Goal: Information Seeking & Learning: Learn about a topic

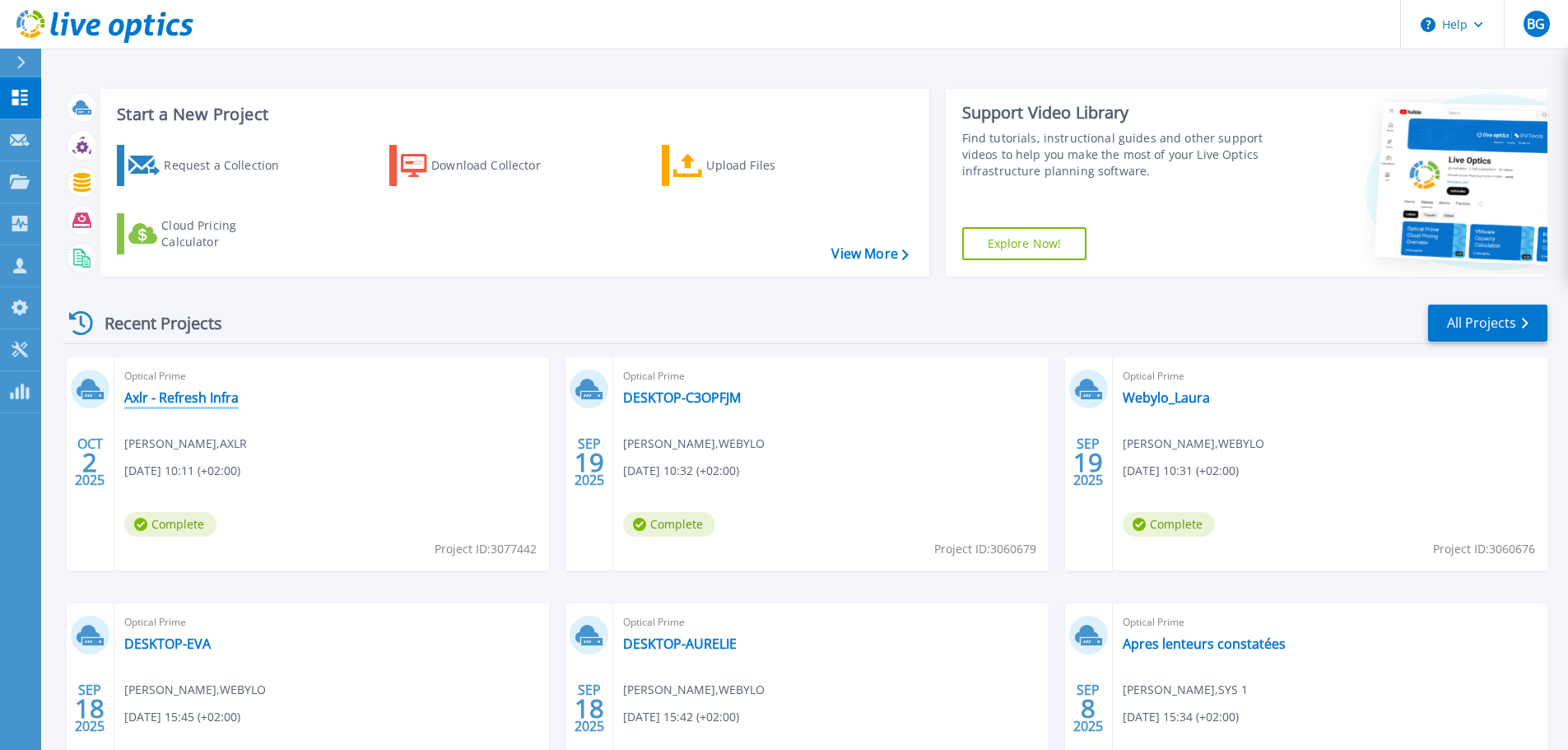
click at [224, 392] on link "Axlr - Refresh Infra" at bounding box center [181, 397] width 115 height 16
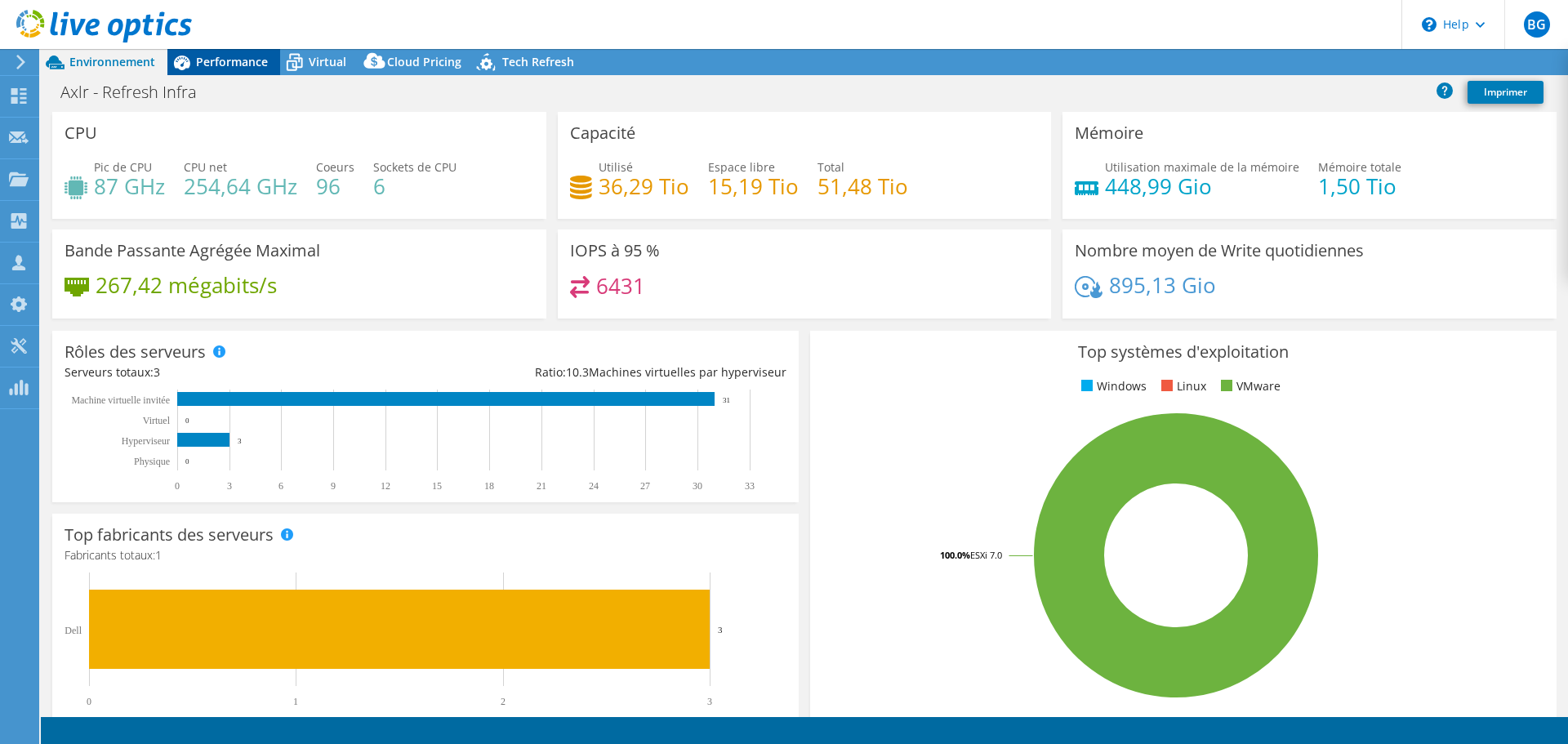
click at [238, 69] on span "Performance" at bounding box center [232, 62] width 72 height 15
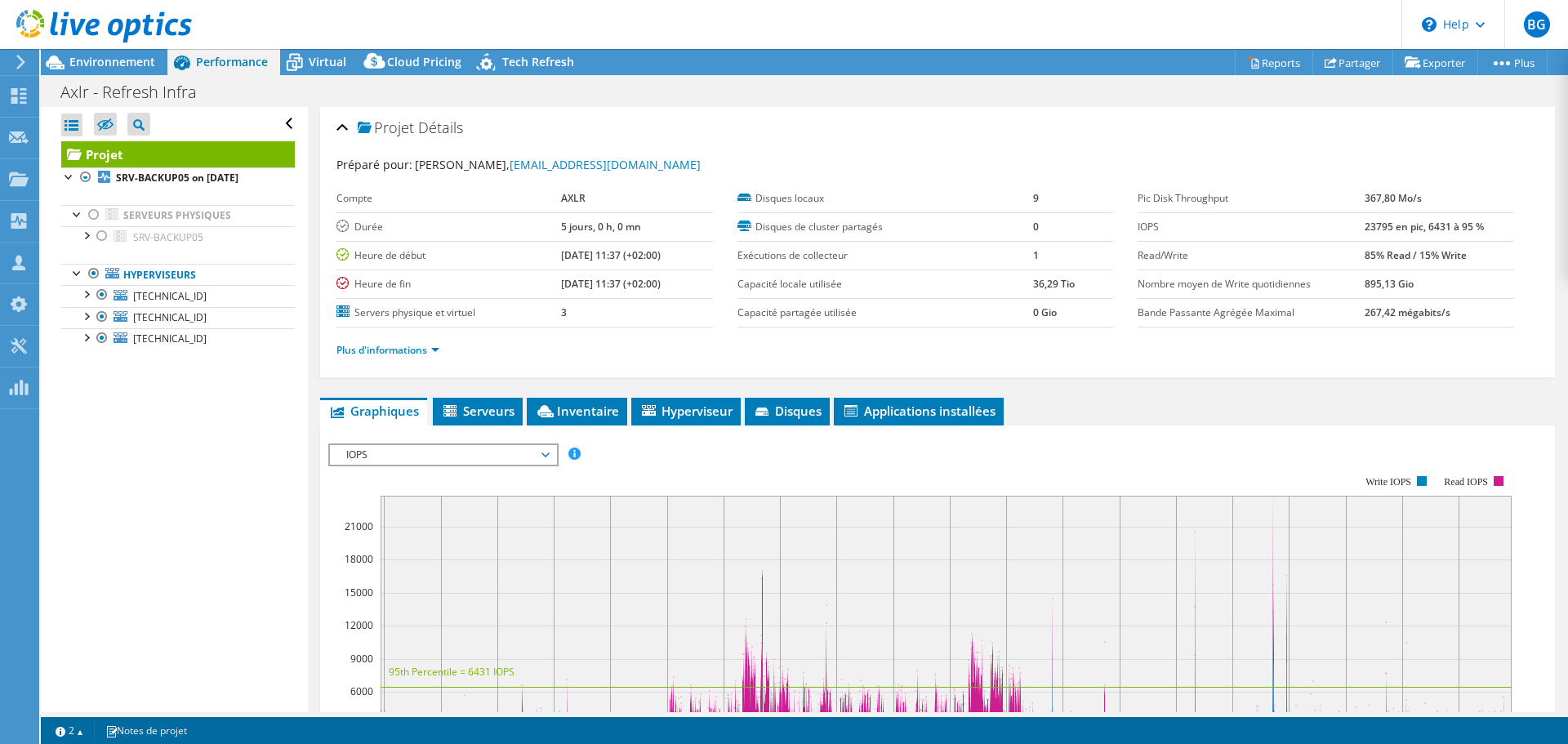
select select "EULondon"
select select "USD"
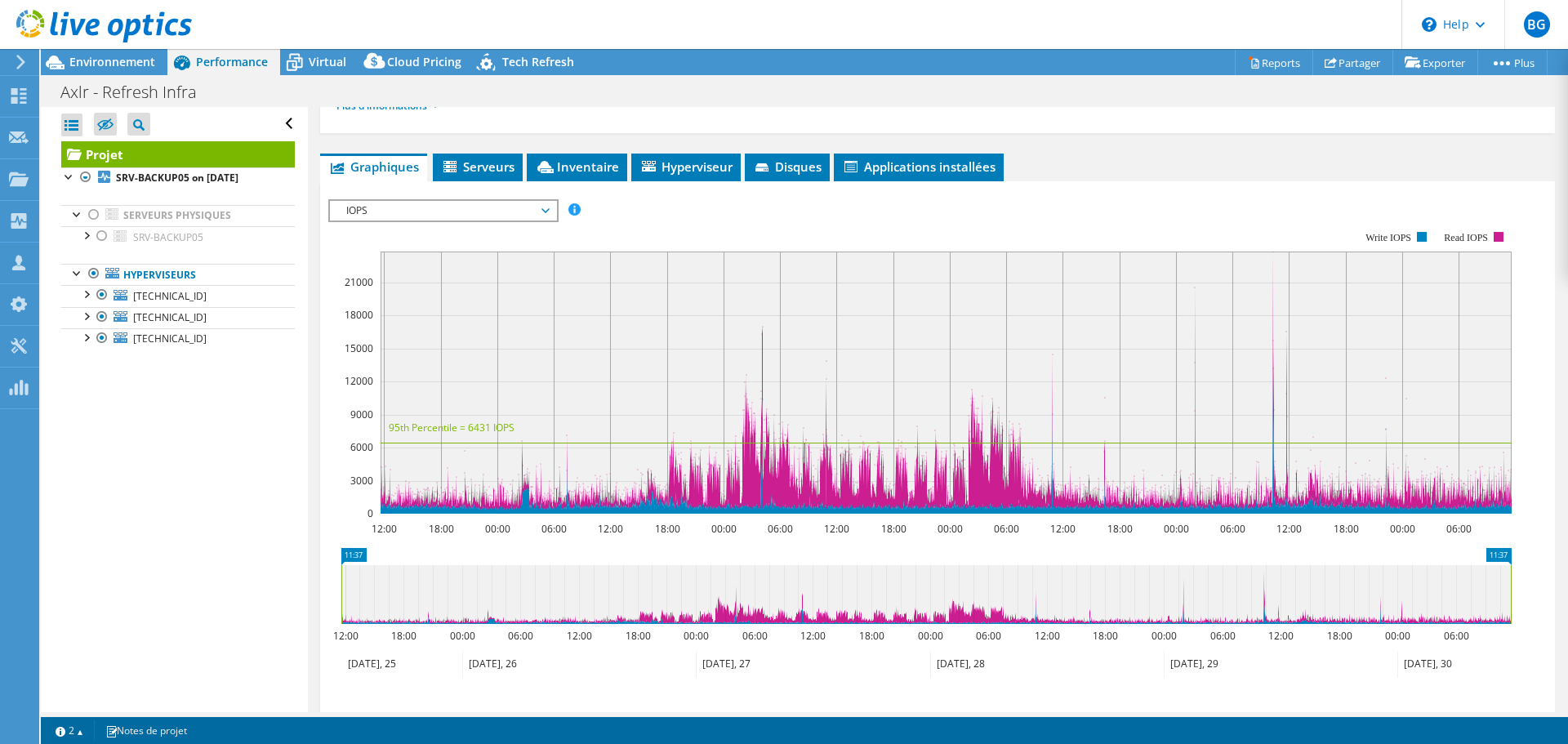
scroll to position [245, 0]
click at [405, 211] on span "IOPS" at bounding box center [443, 210] width 210 height 20
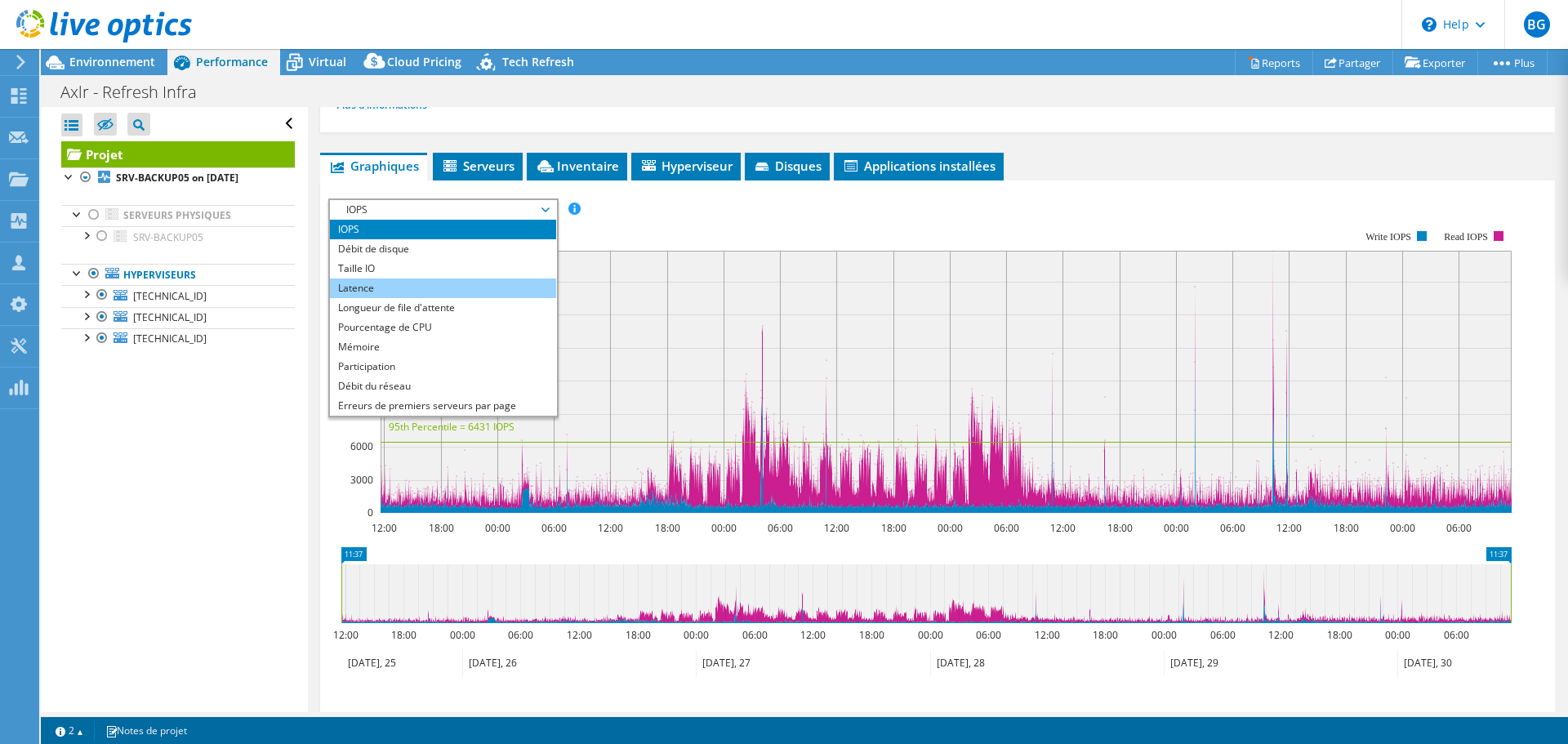
click at [411, 290] on li "Latence" at bounding box center [443, 288] width 227 height 20
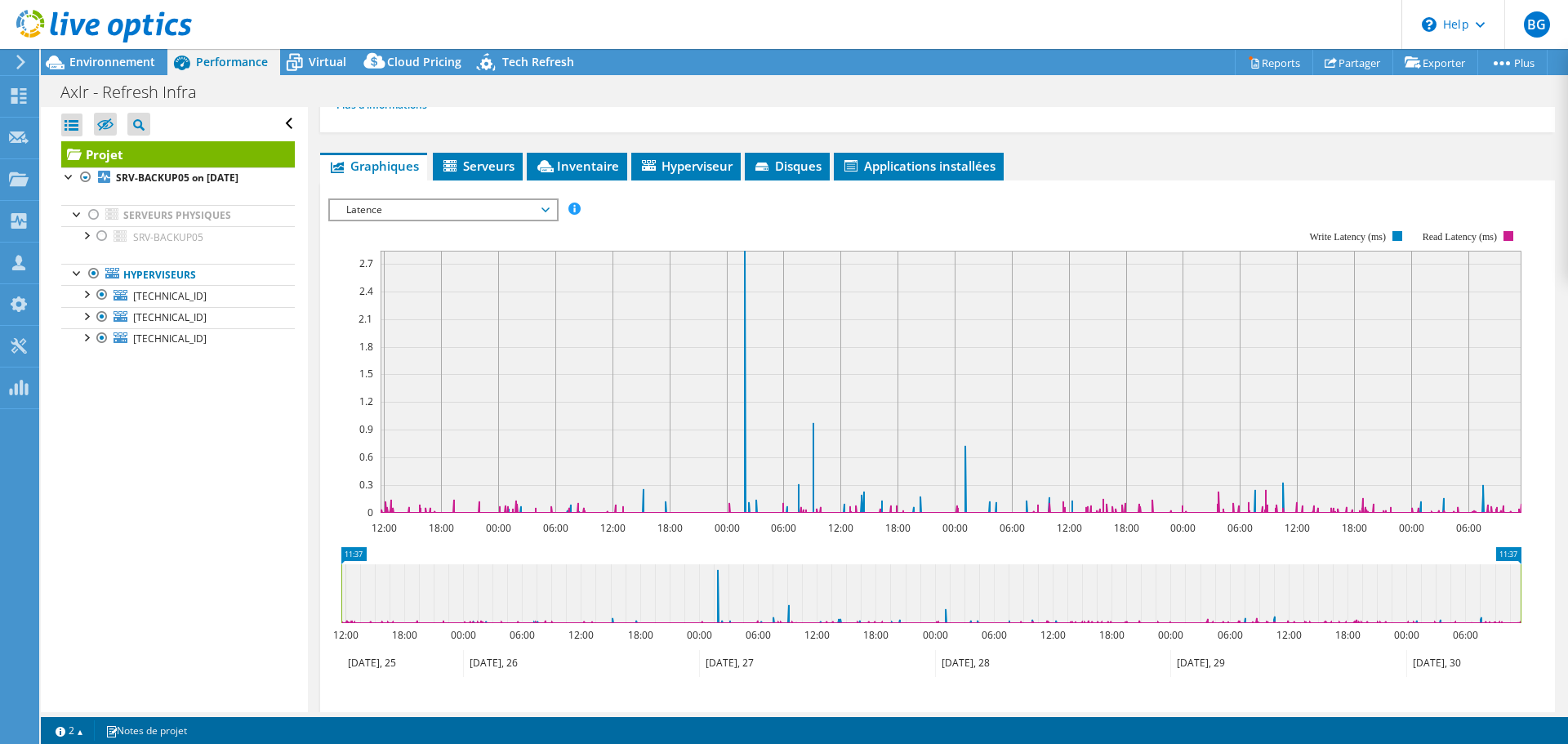
click at [411, 210] on span "Latence" at bounding box center [443, 210] width 210 height 20
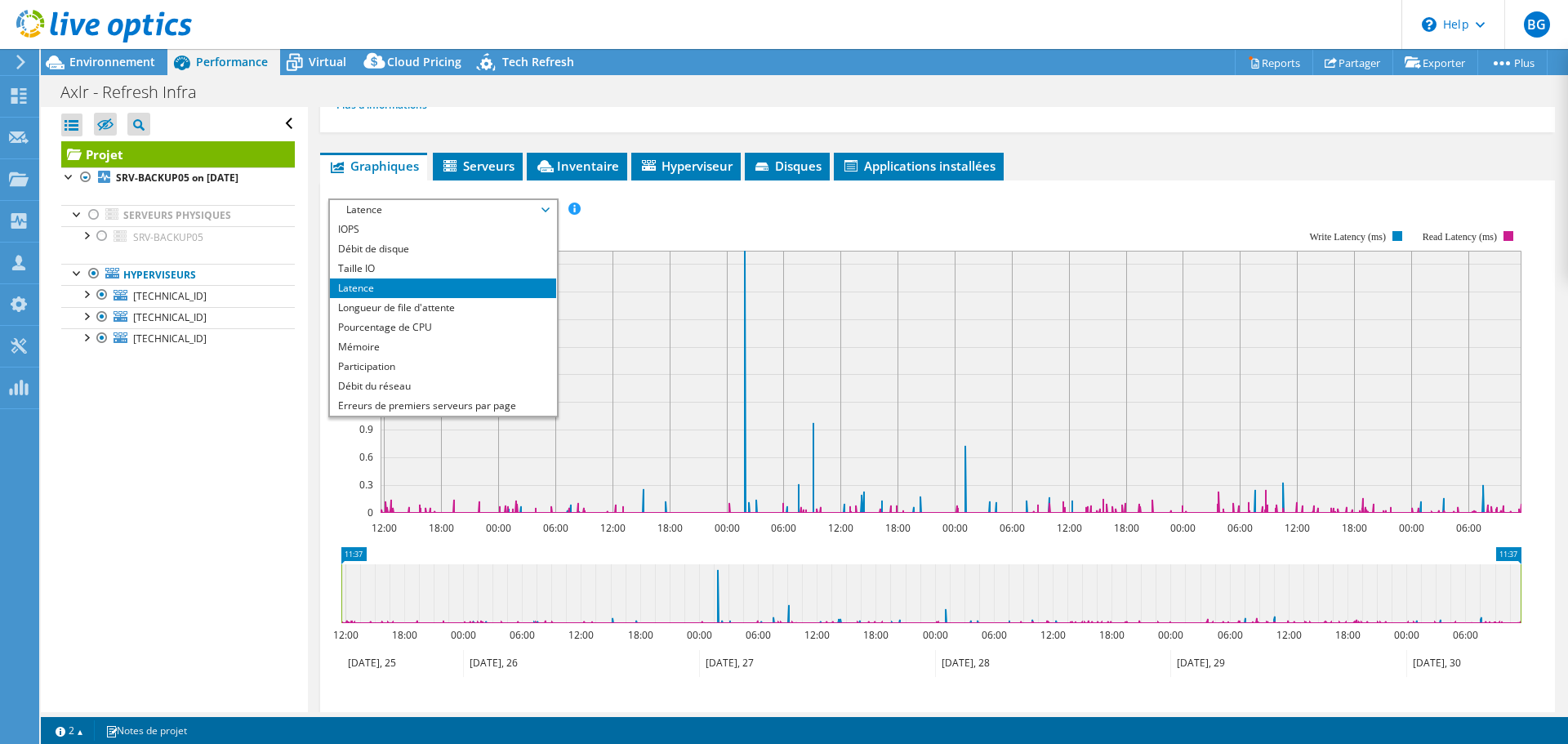
drag, startPoint x: 410, startPoint y: 305, endPoint x: 440, endPoint y: 307, distance: 30.1
click at [410, 305] on li "Longueur de file d'attente" at bounding box center [443, 307] width 227 height 20
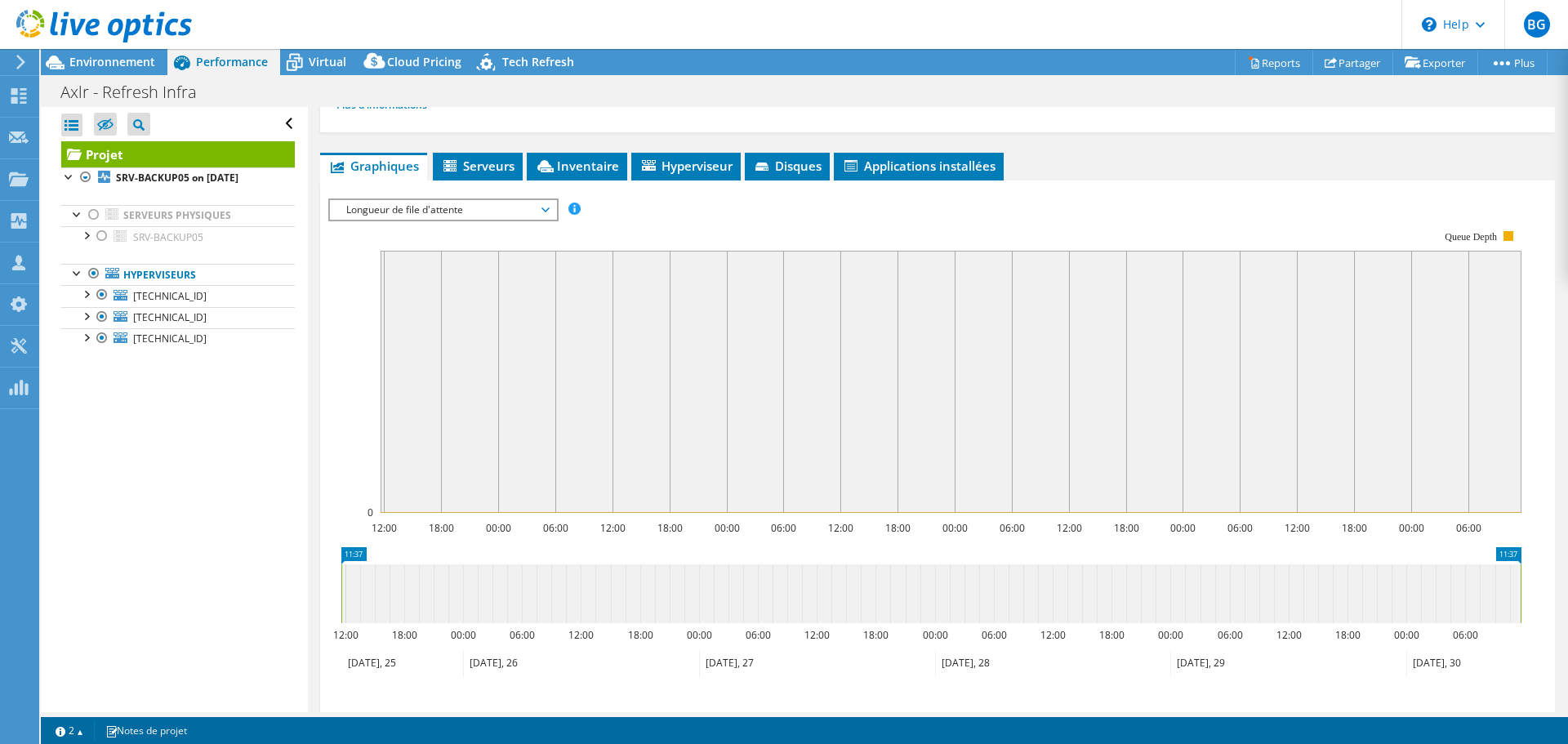
click at [421, 215] on span "Longueur de file d'attente" at bounding box center [443, 210] width 210 height 20
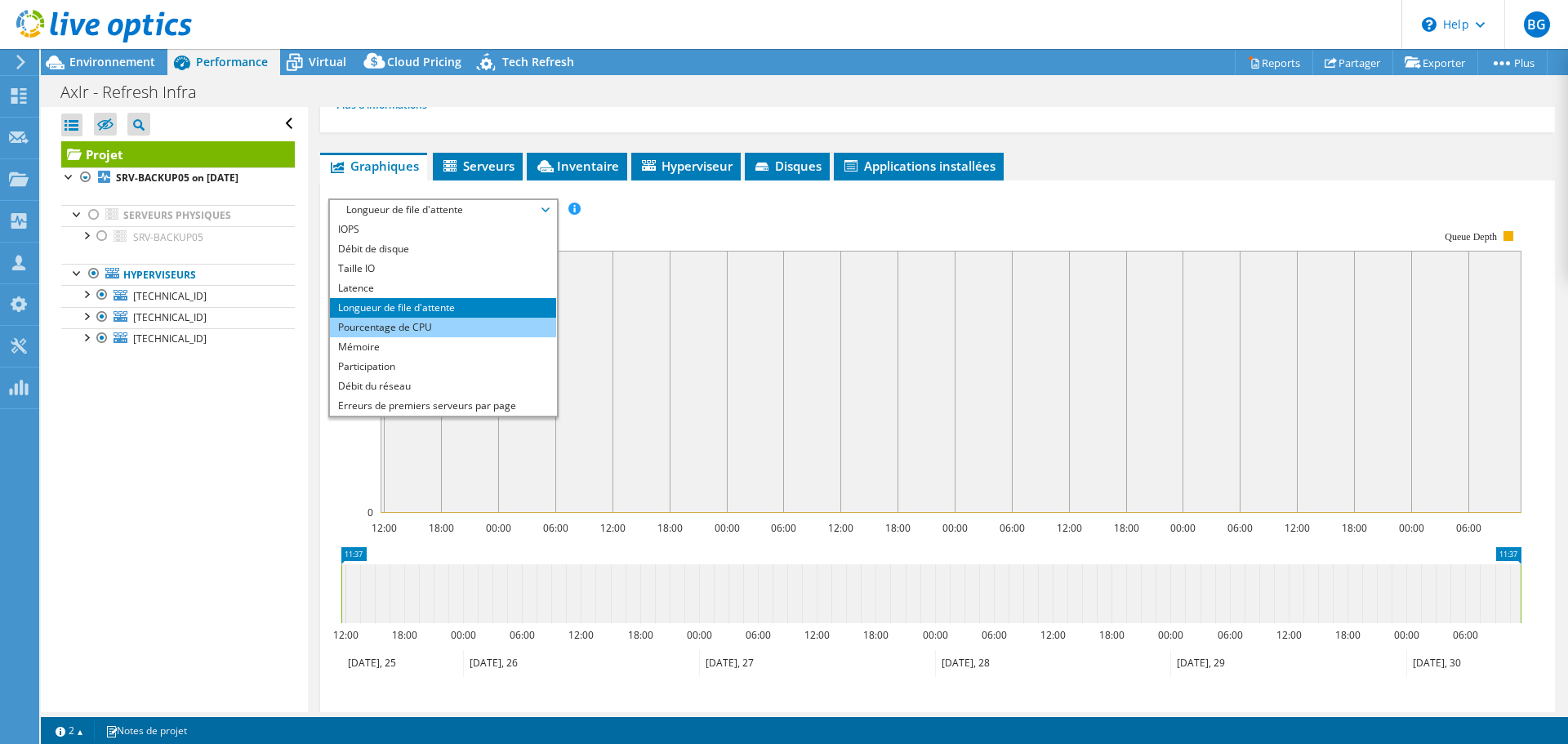
click at [417, 320] on li "Pourcentage de CPU" at bounding box center [443, 327] width 227 height 20
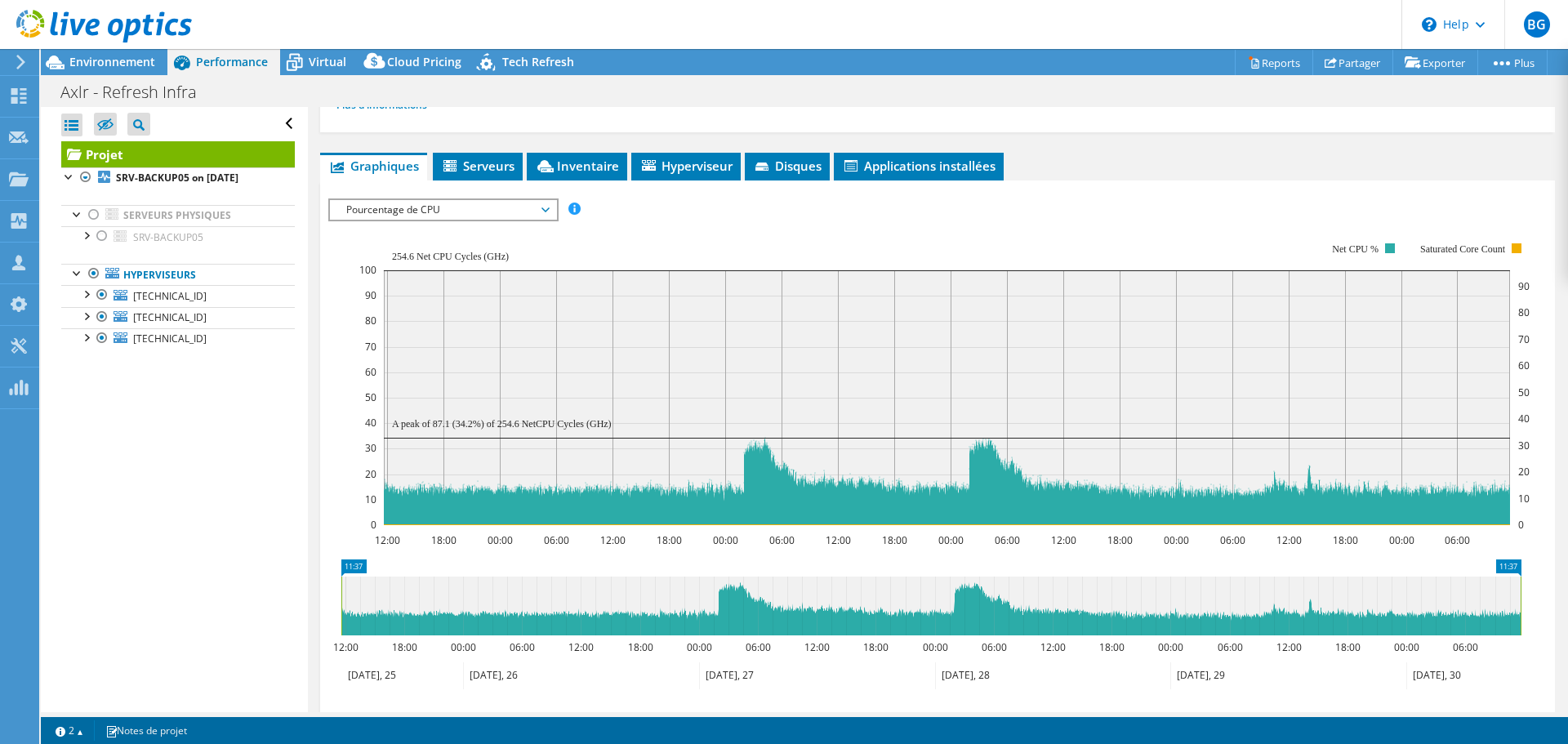
click at [411, 208] on span "Pourcentage de CPU" at bounding box center [443, 210] width 210 height 20
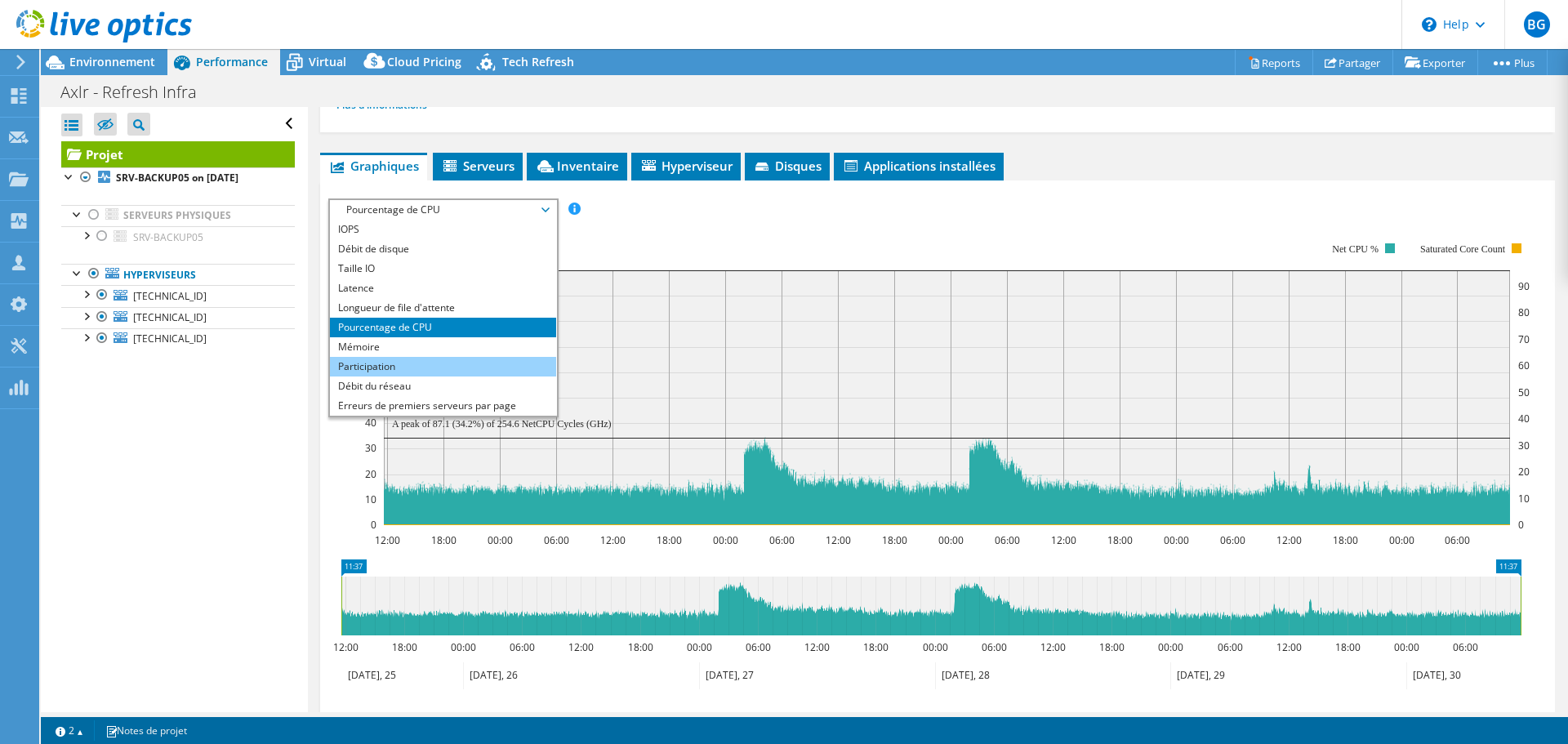
click at [416, 361] on li "Participation" at bounding box center [443, 366] width 227 height 20
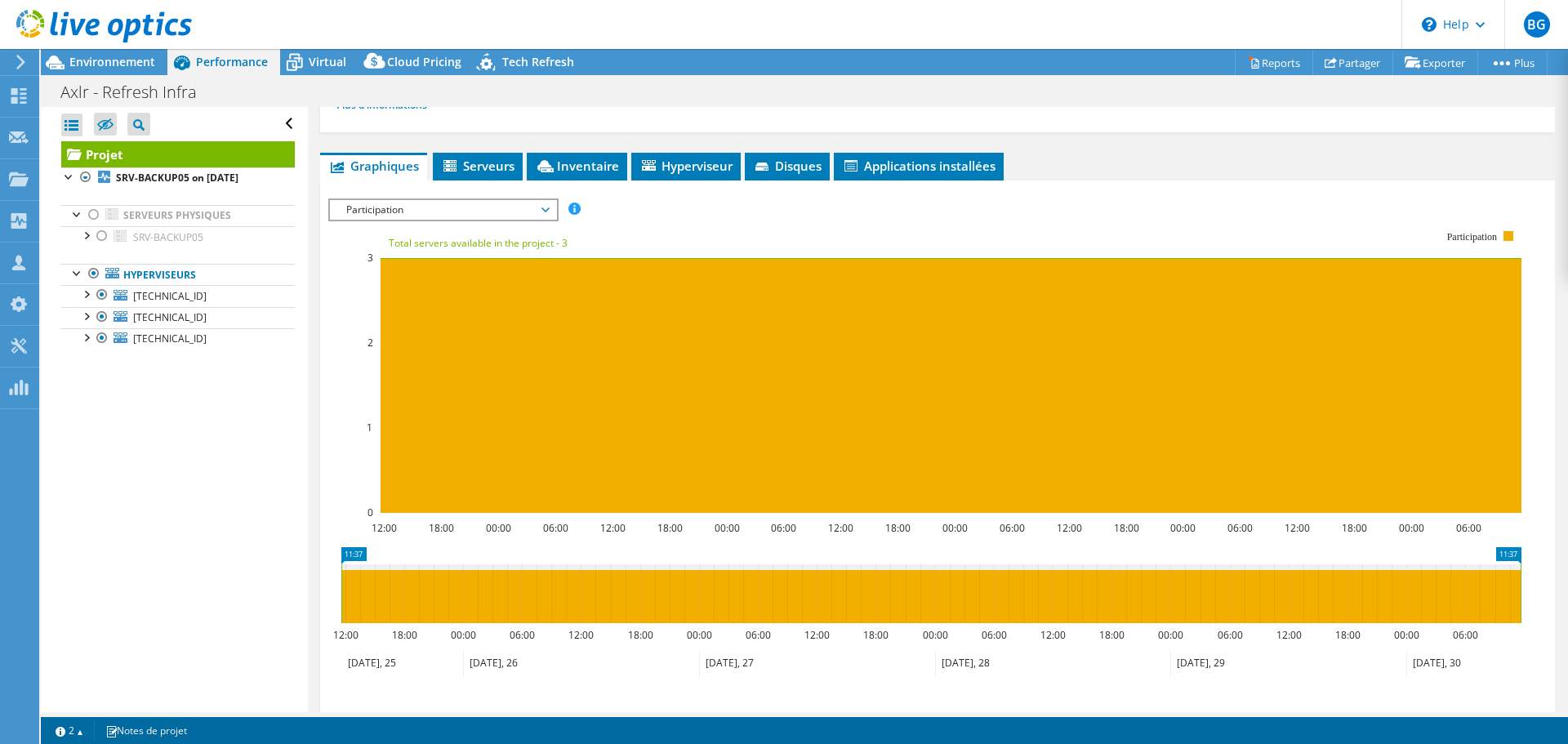
click at [391, 211] on span "Participation" at bounding box center [443, 210] width 210 height 20
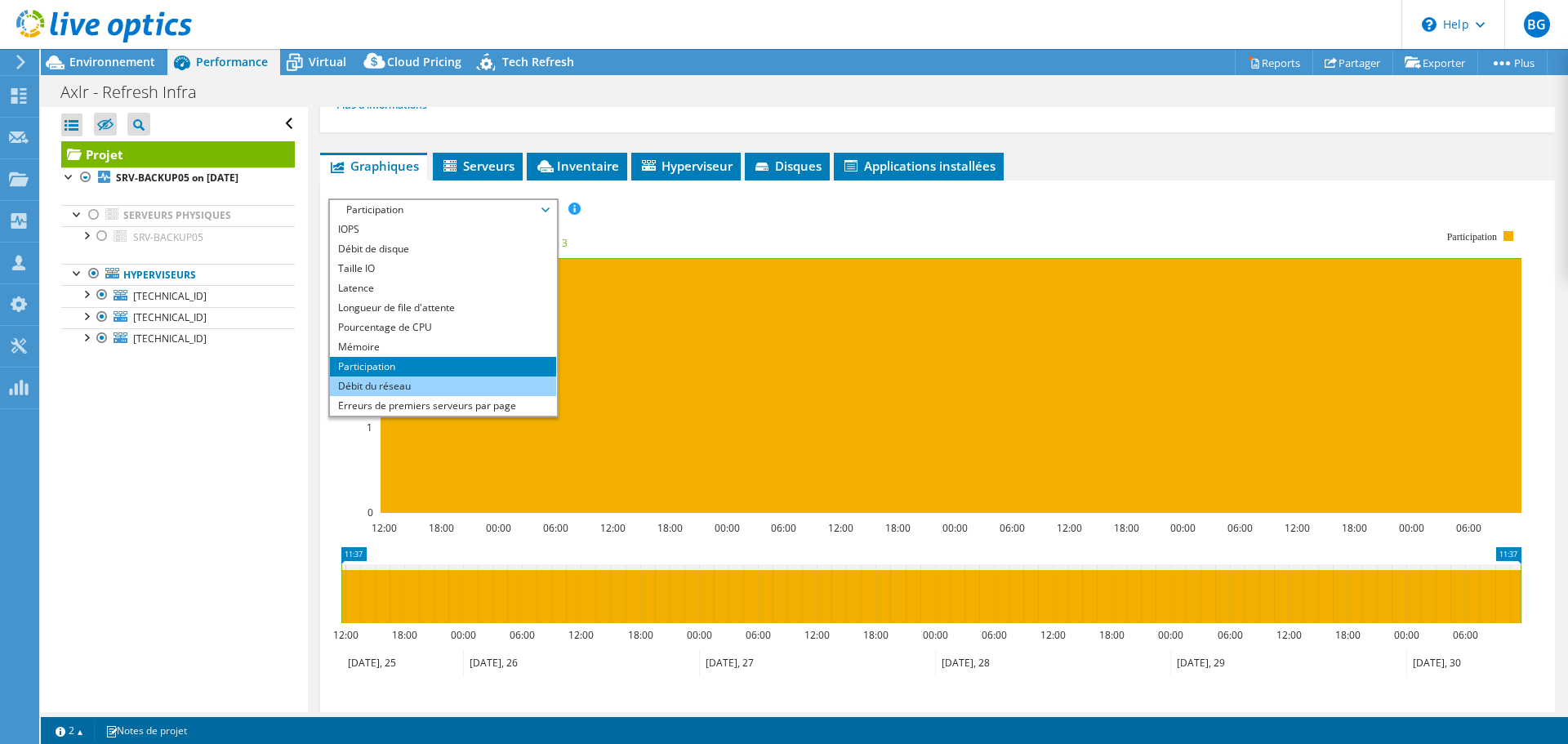
click at [424, 383] on li "Débit du réseau" at bounding box center [443, 386] width 227 height 20
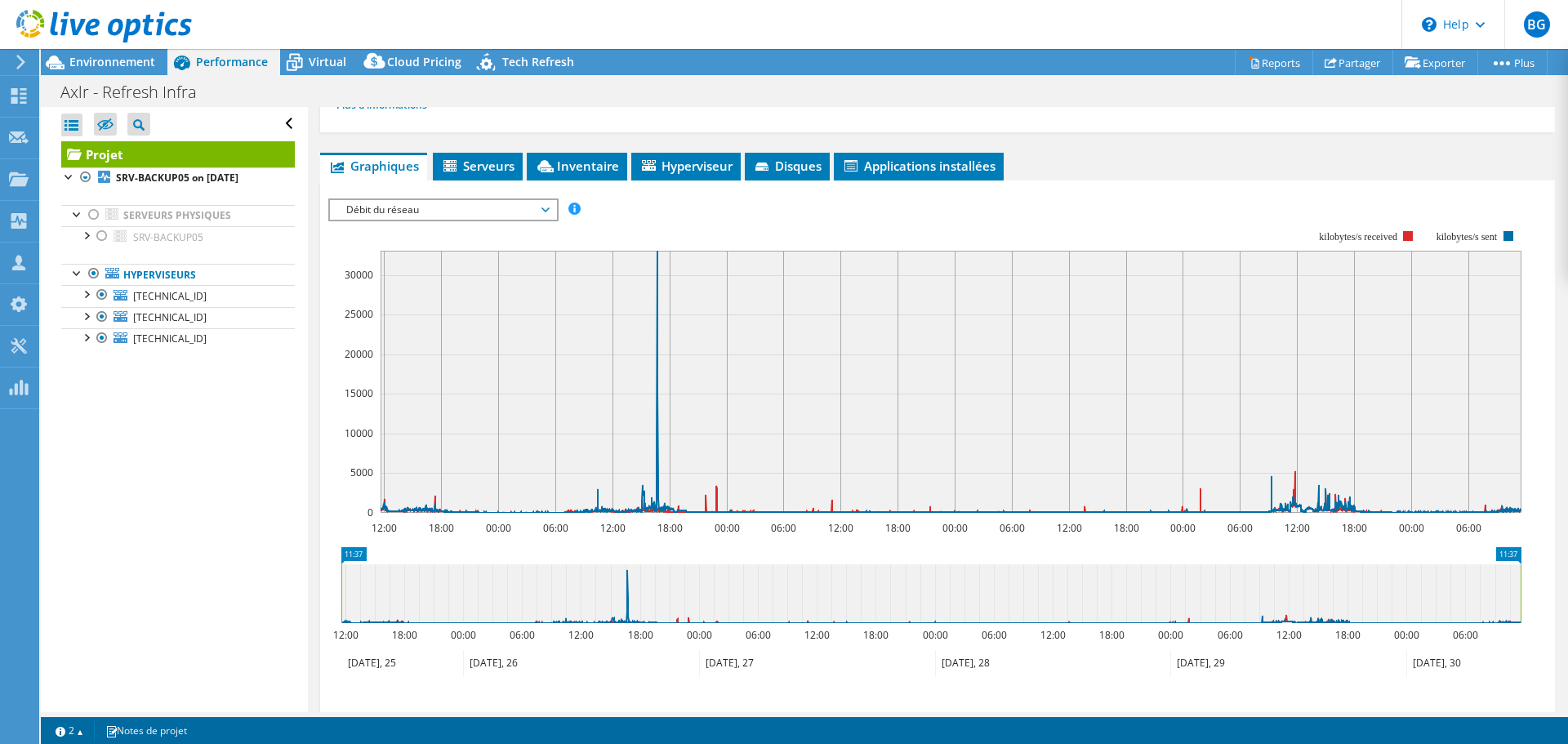
click at [438, 212] on span "Débit du réseau" at bounding box center [443, 210] width 210 height 20
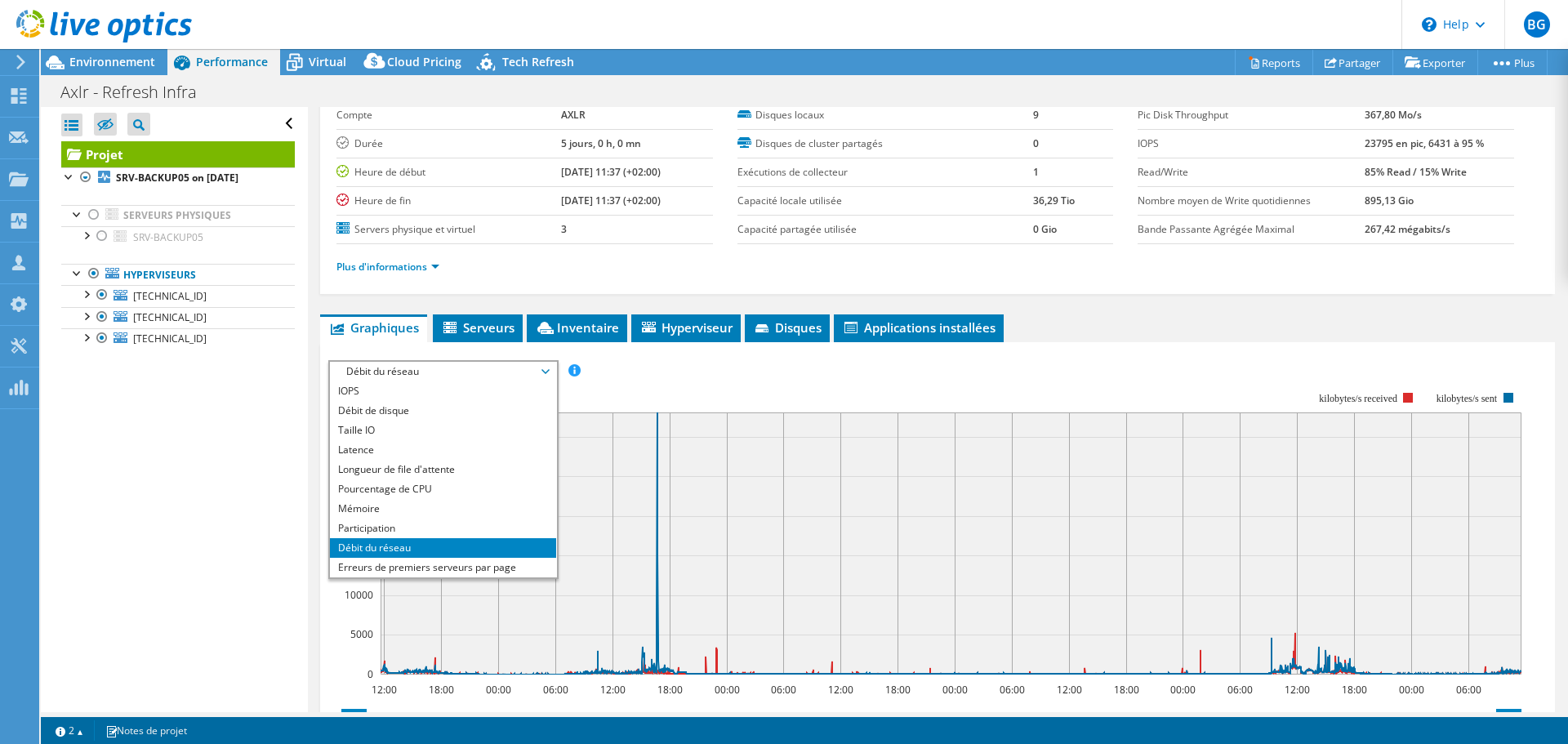
scroll to position [0, 0]
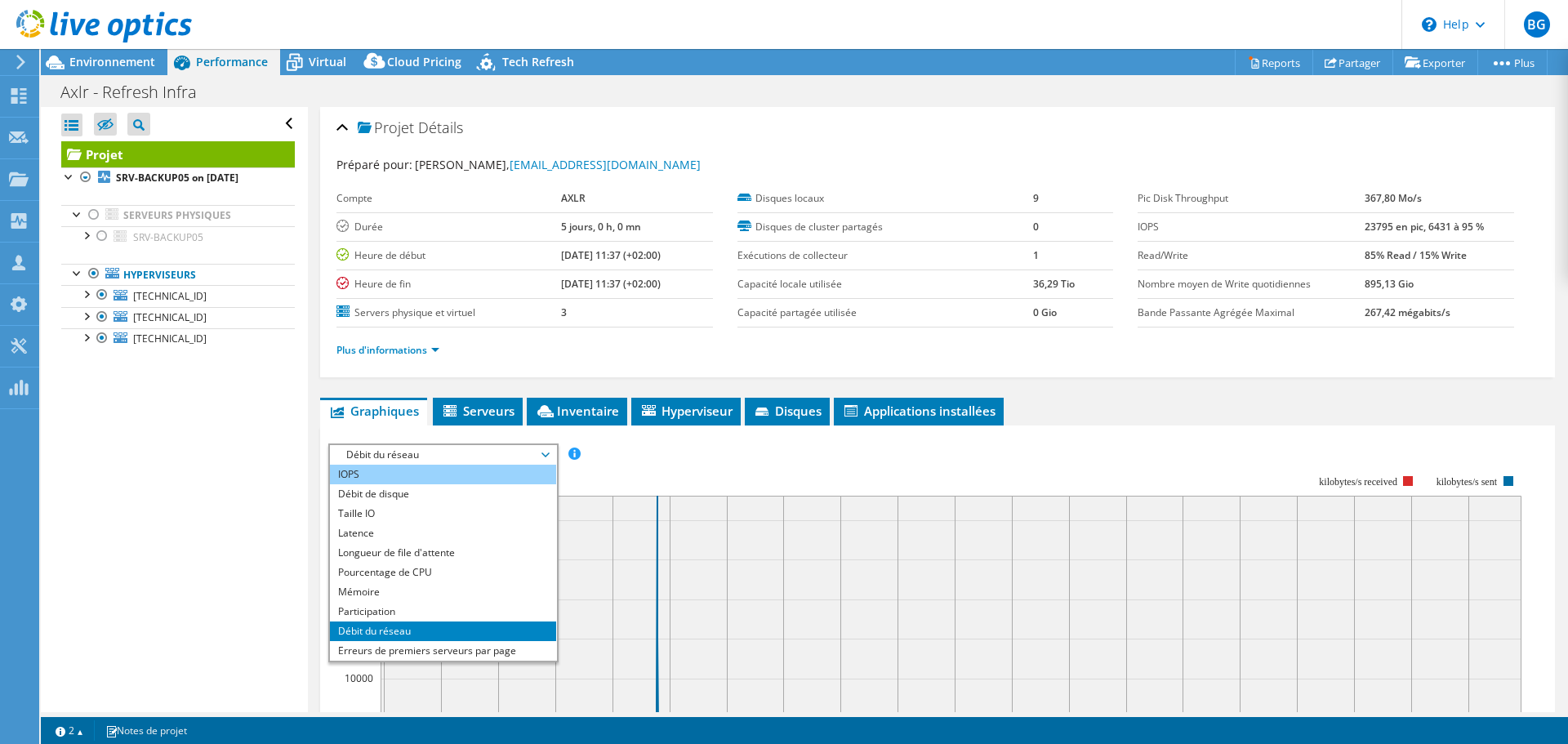
click at [392, 475] on li "IOPS" at bounding box center [443, 474] width 227 height 20
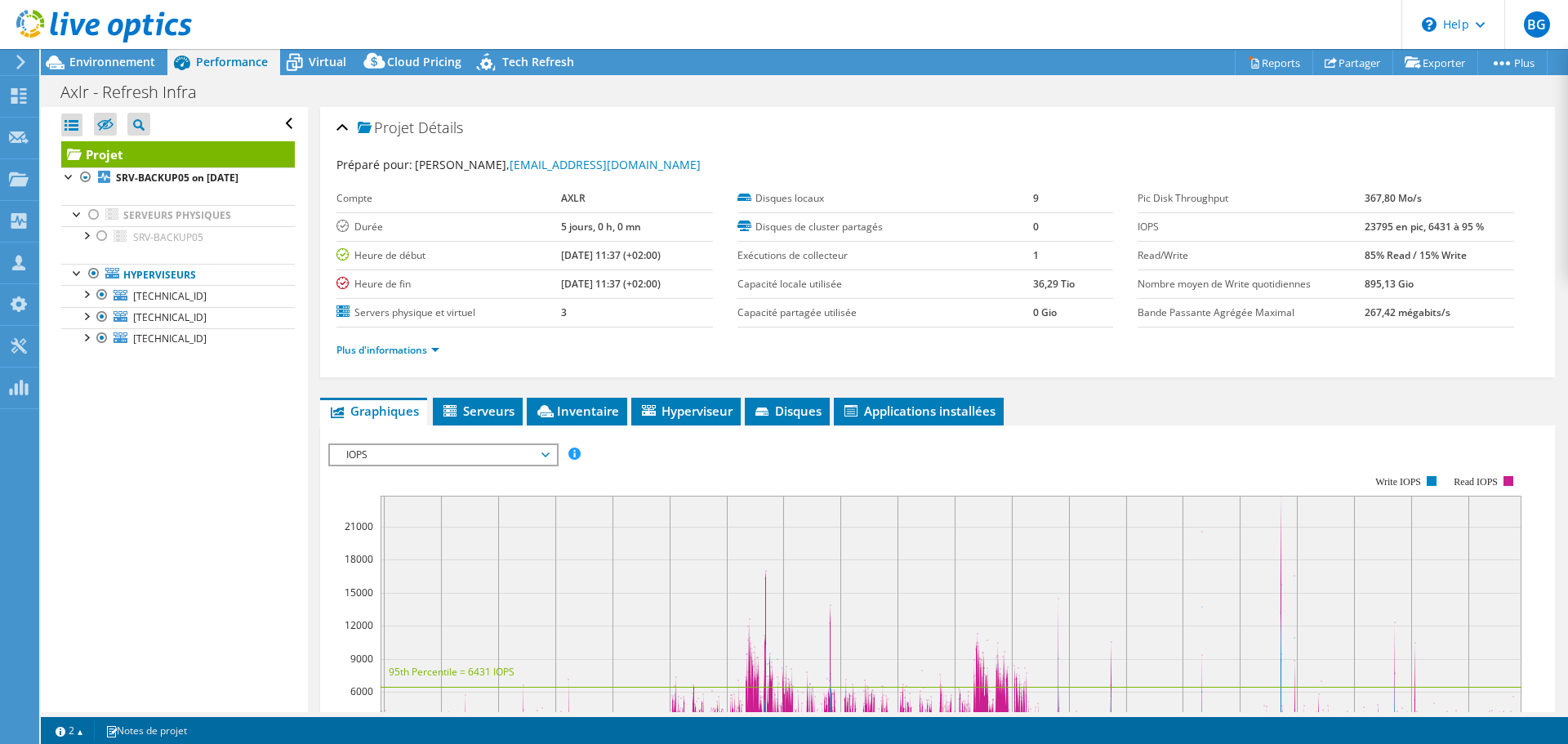
scroll to position [164, 0]
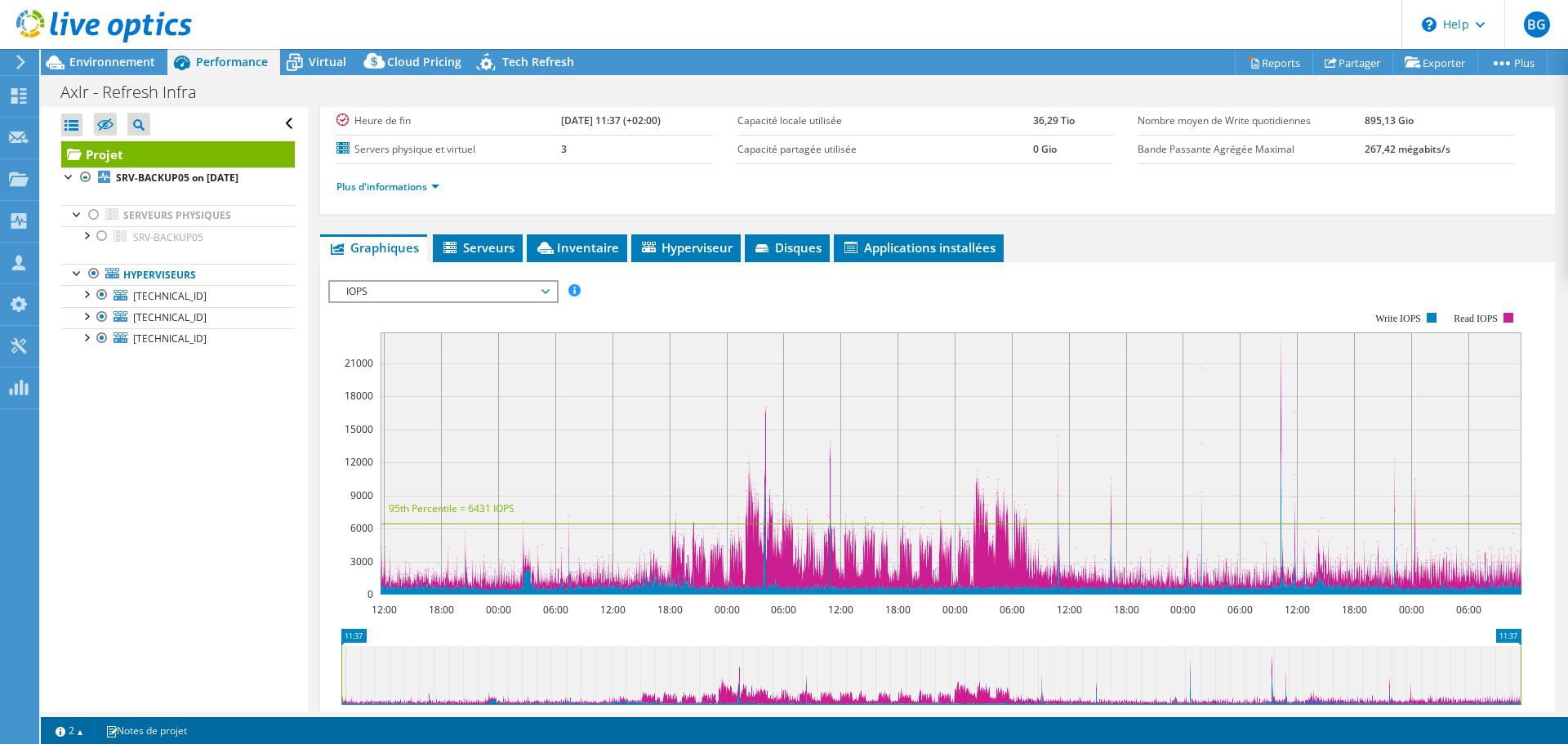
click at [426, 288] on span "IOPS" at bounding box center [443, 291] width 210 height 20
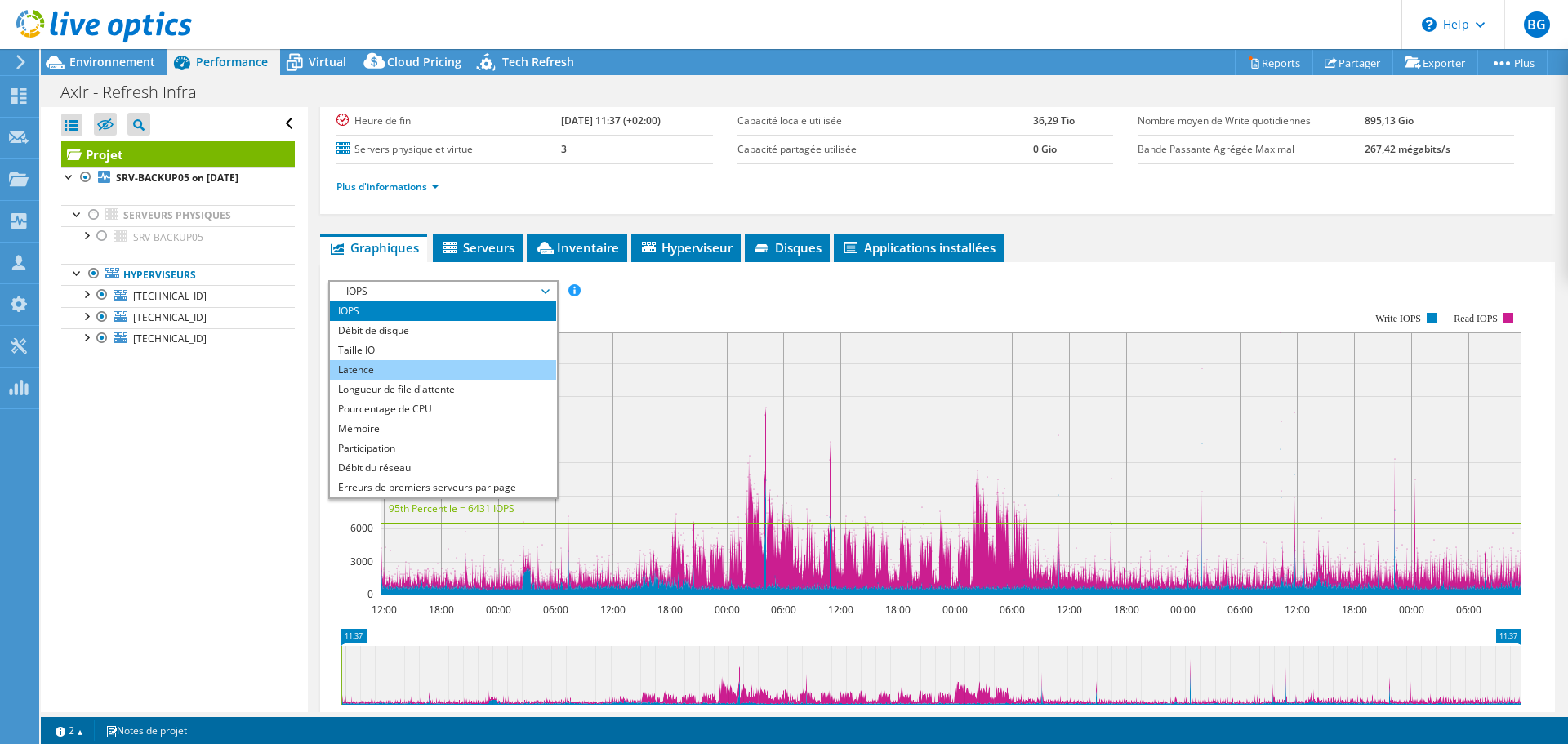
click at [425, 366] on li "Latence" at bounding box center [443, 370] width 227 height 20
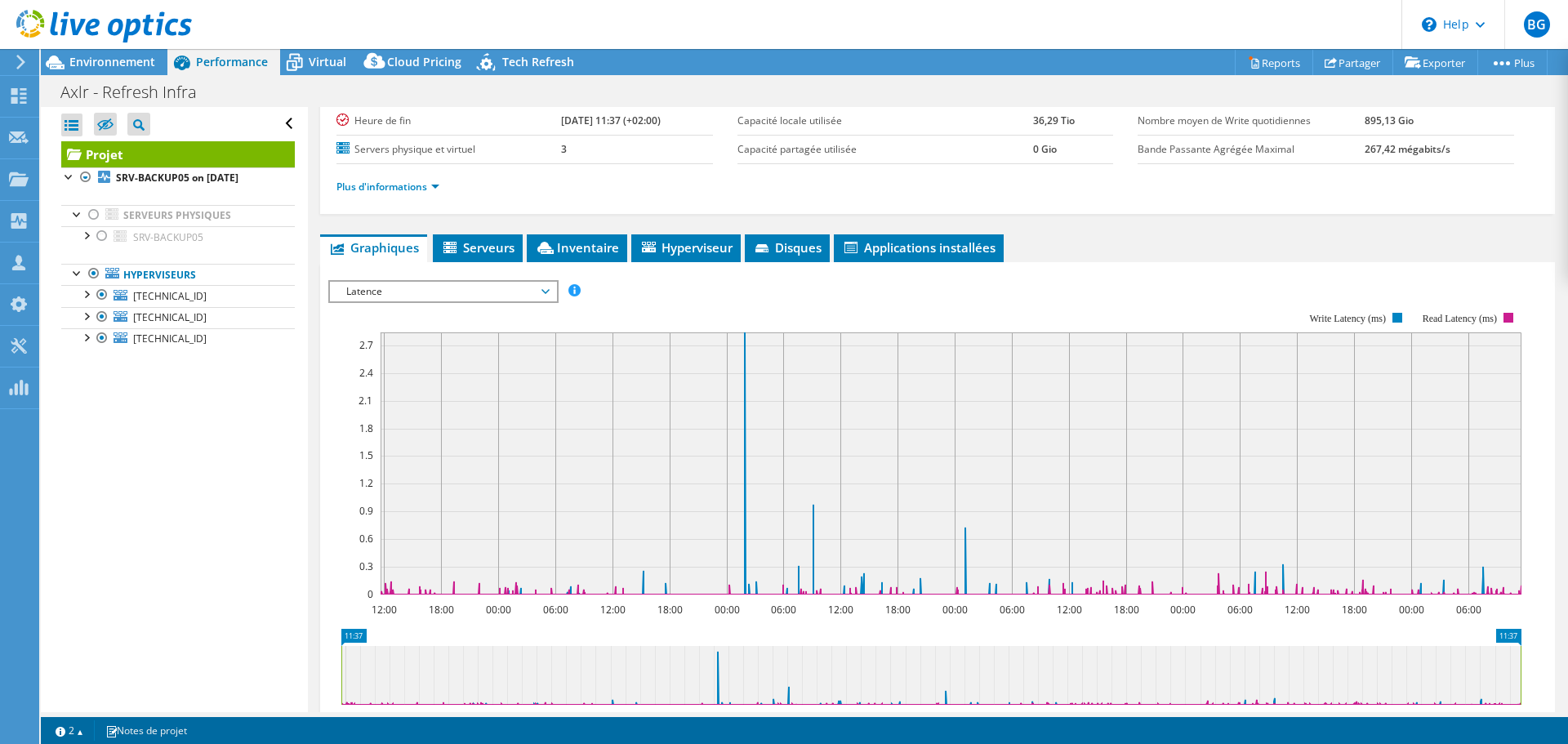
click at [393, 295] on span "Latence" at bounding box center [443, 291] width 210 height 20
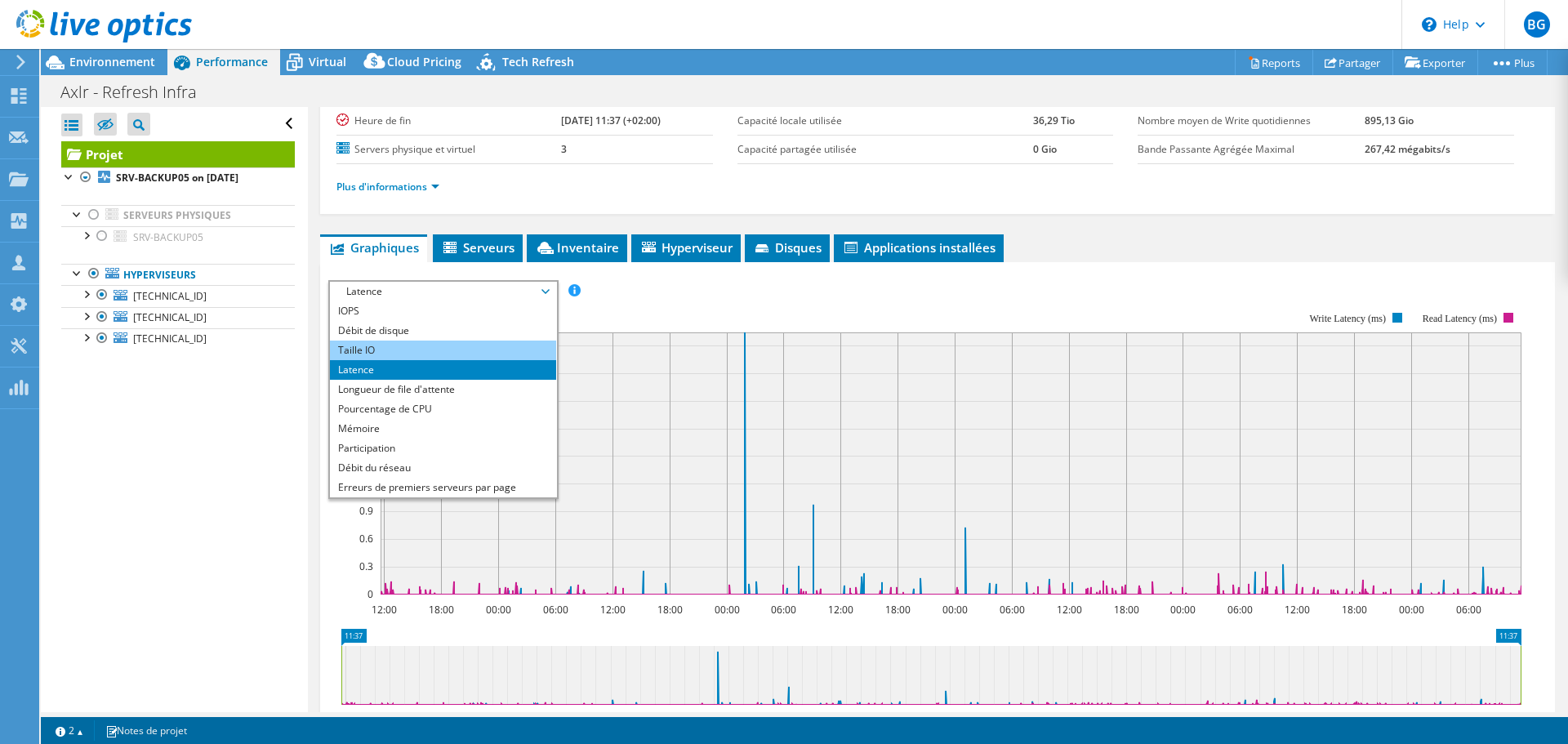
click at [426, 347] on li "Taille IO" at bounding box center [443, 350] width 227 height 20
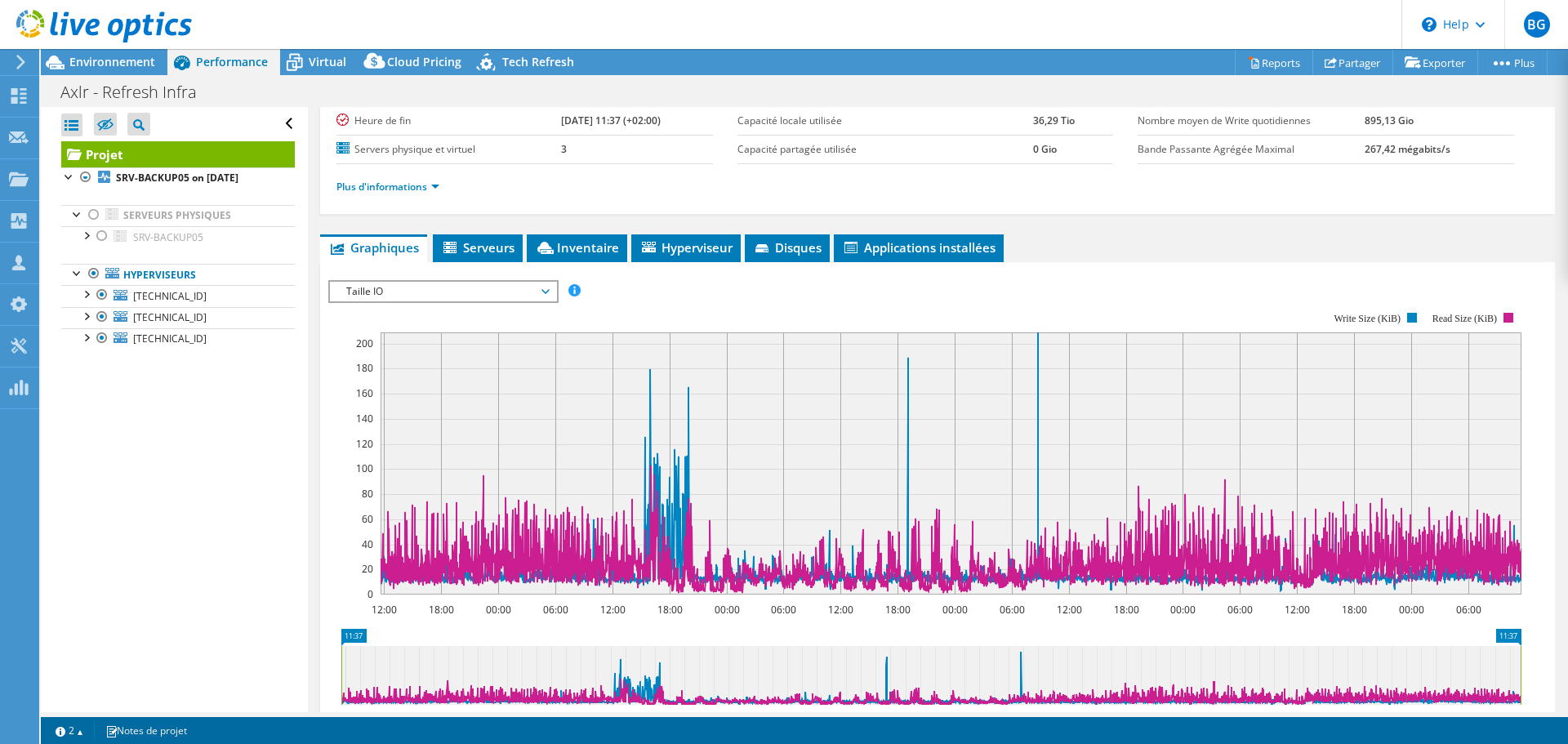
click at [398, 291] on span "Taille IO" at bounding box center [443, 291] width 210 height 20
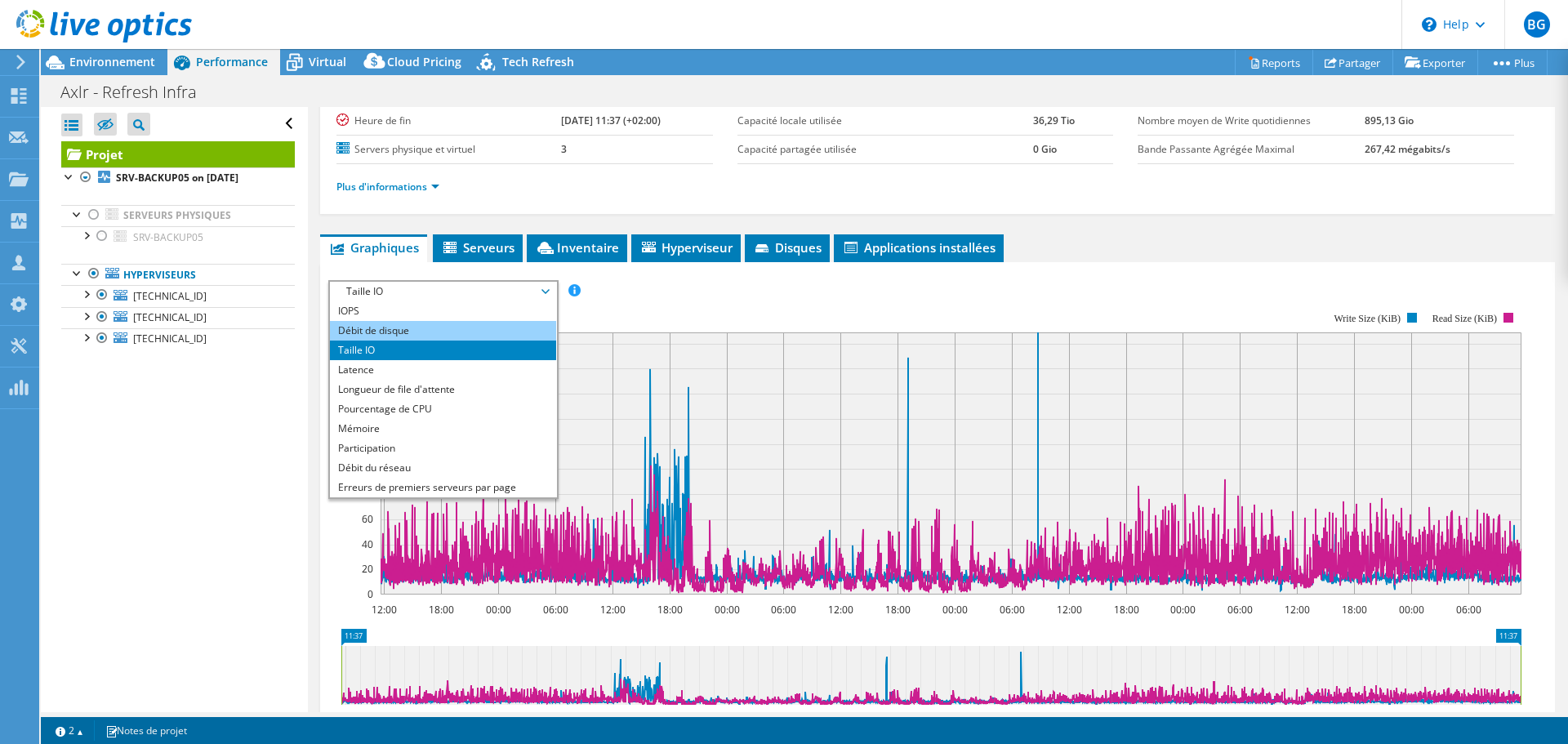
click at [429, 328] on li "Débit de disque" at bounding box center [443, 330] width 227 height 20
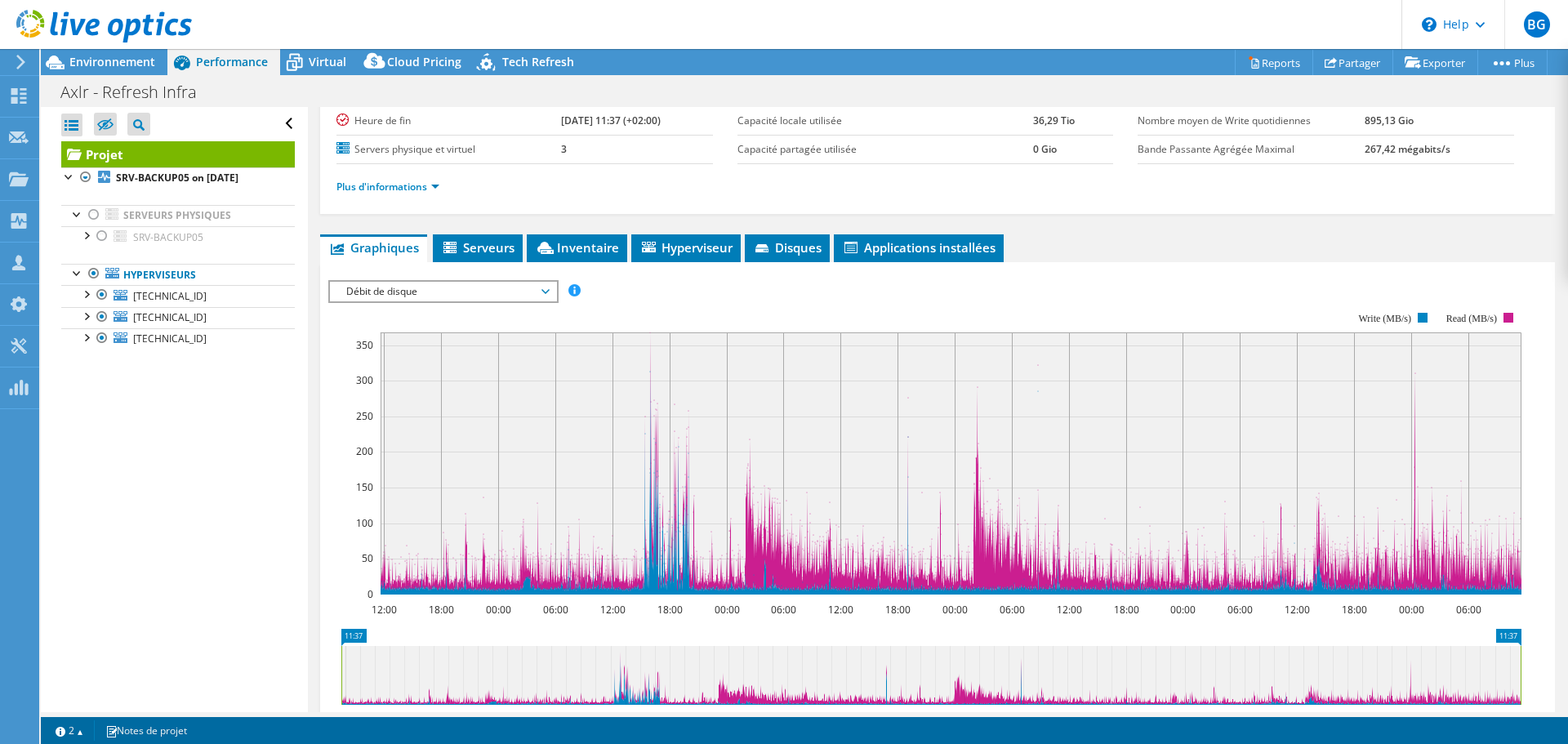
click at [420, 294] on span "Débit de disque" at bounding box center [443, 291] width 210 height 20
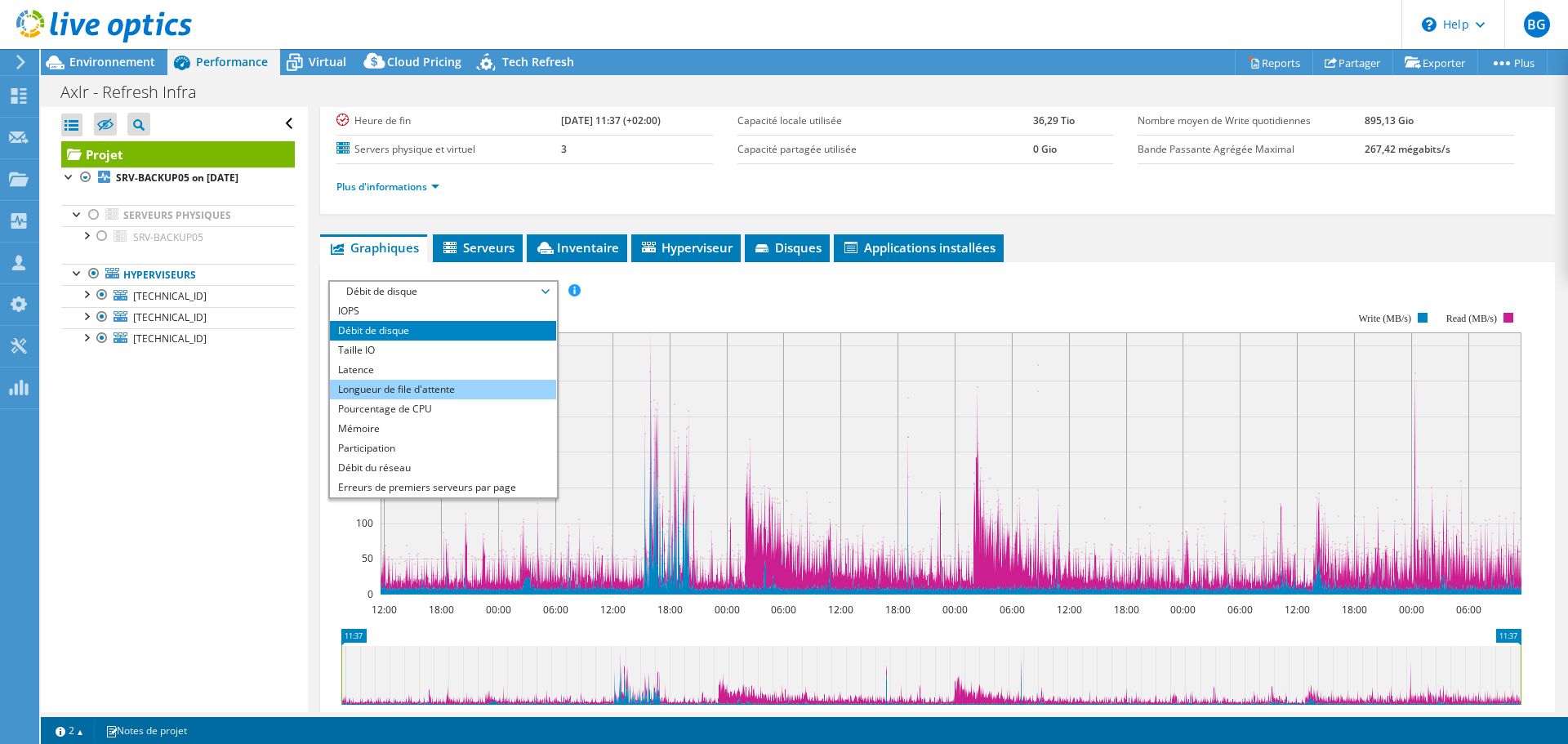
click at [420, 389] on li "Longueur de file d'attente" at bounding box center [443, 389] width 227 height 20
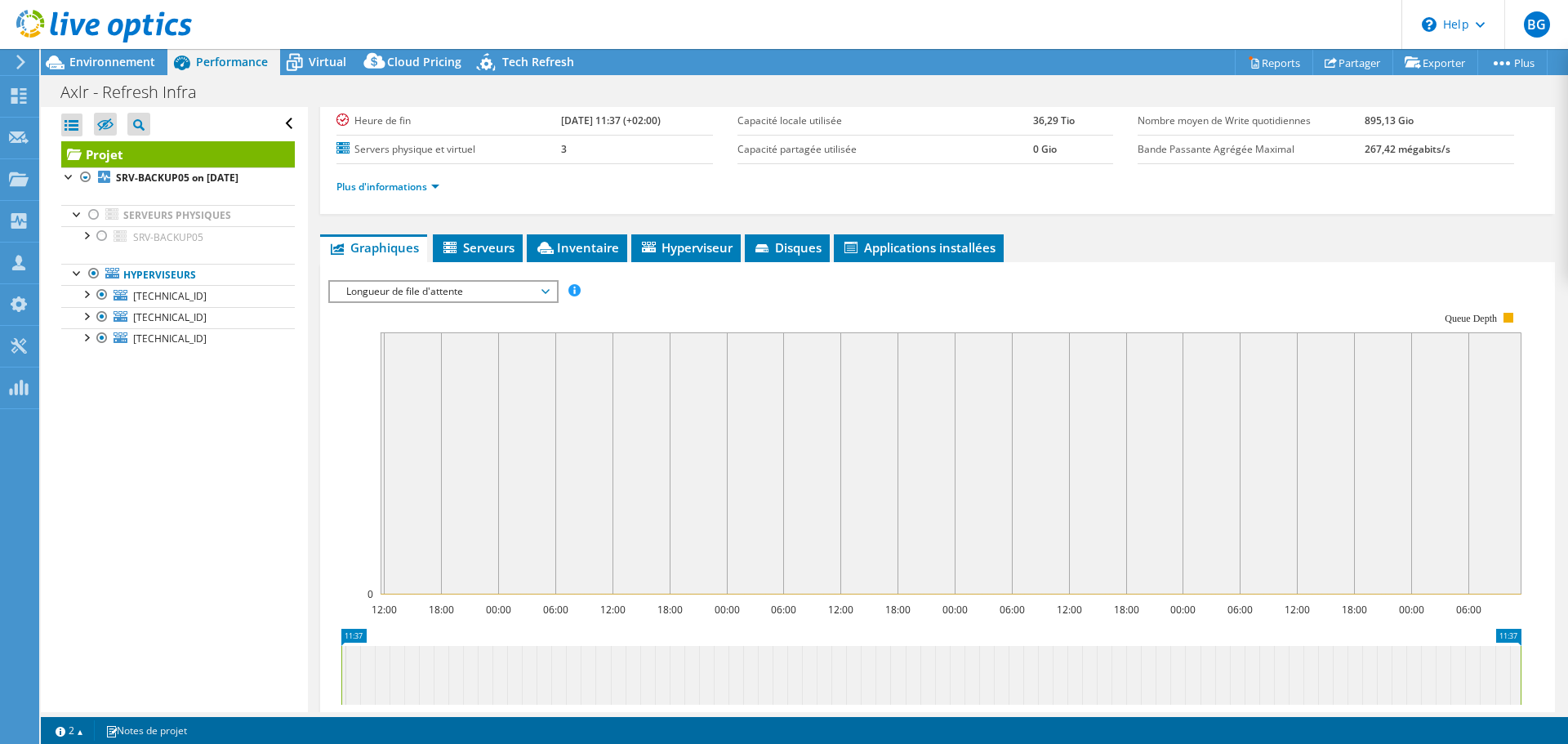
click at [405, 294] on span "Longueur de file d'attente" at bounding box center [443, 291] width 210 height 20
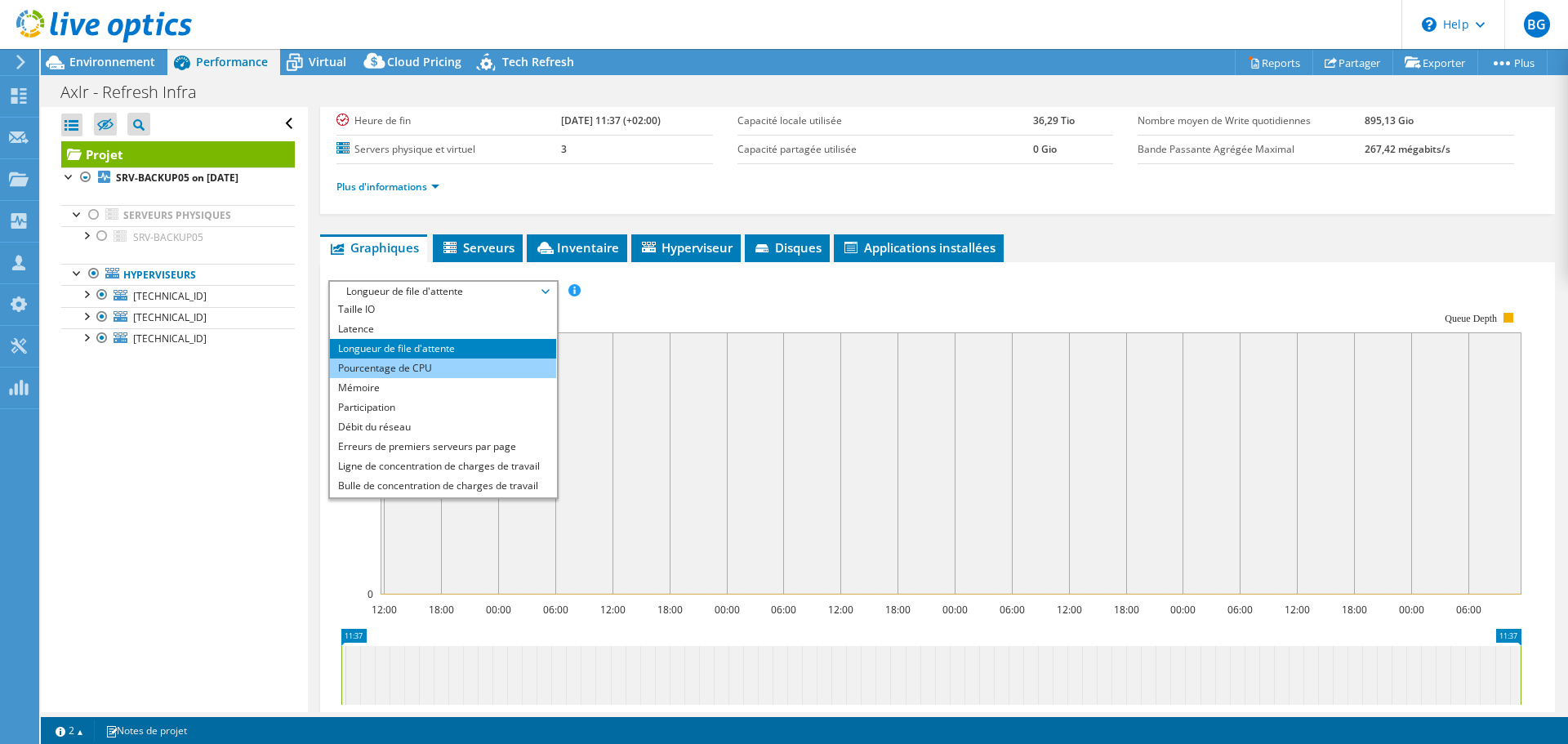
scroll to position [59, 0]
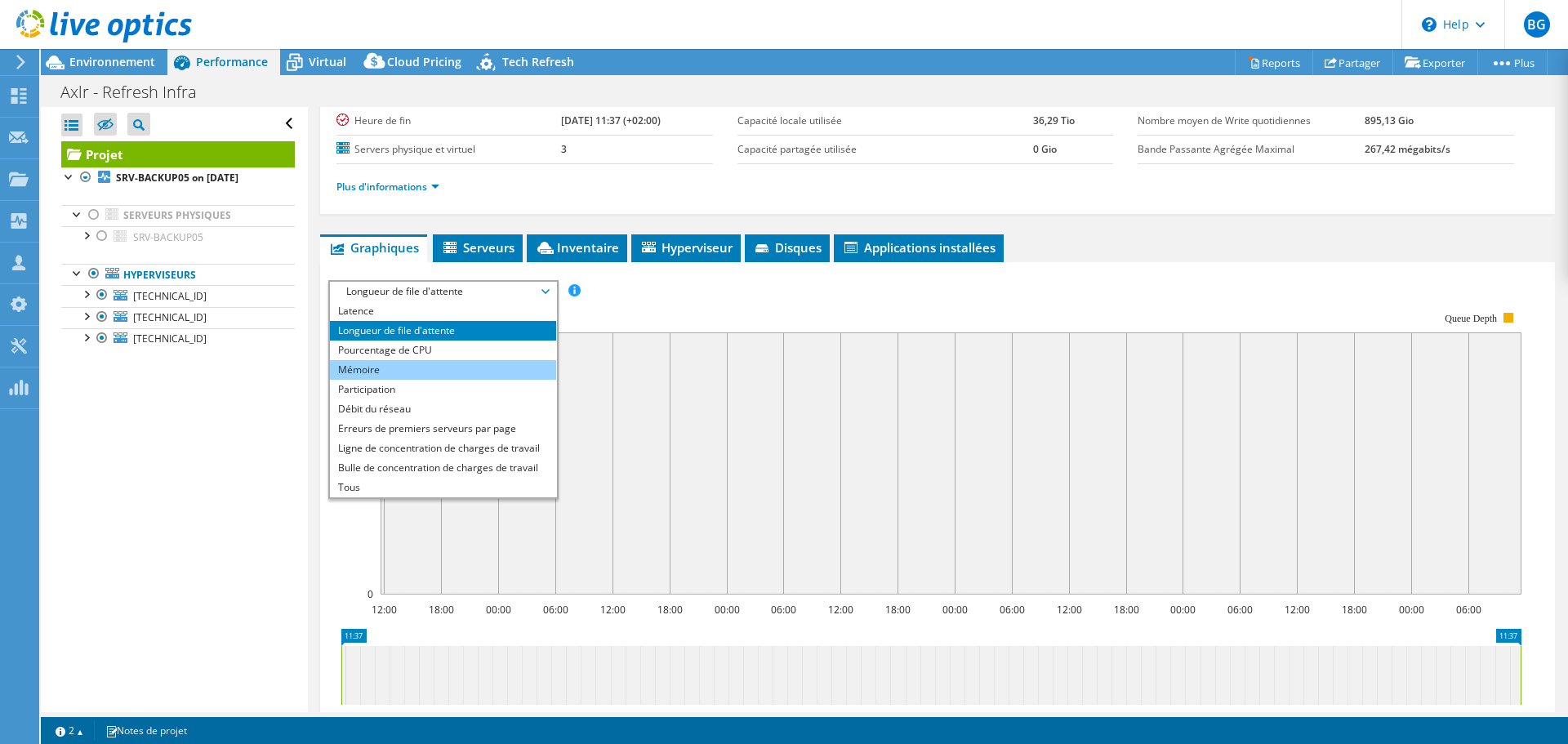
click at [423, 371] on li "Mémoire" at bounding box center [443, 370] width 227 height 20
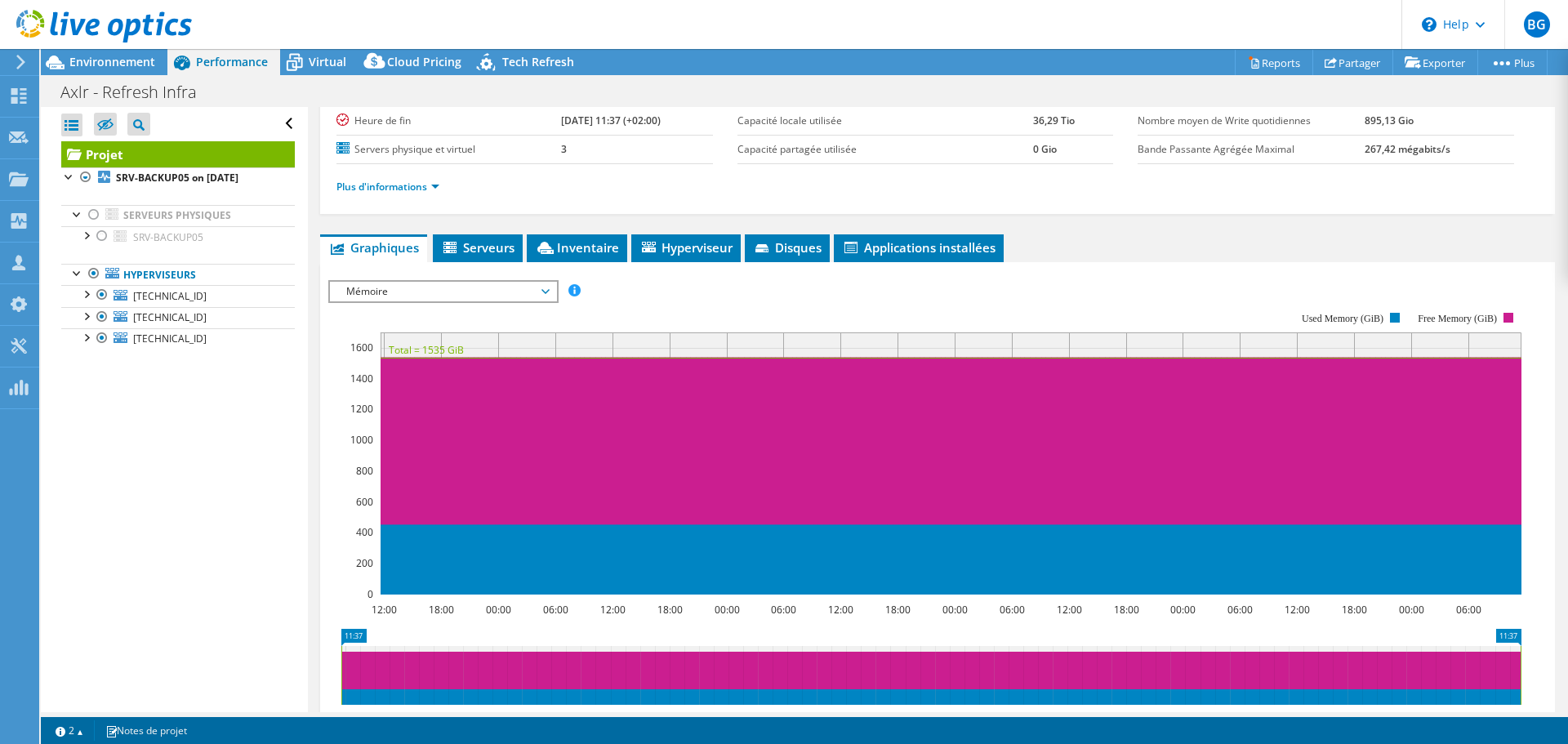
click at [412, 297] on span "Mémoire" at bounding box center [443, 291] width 210 height 20
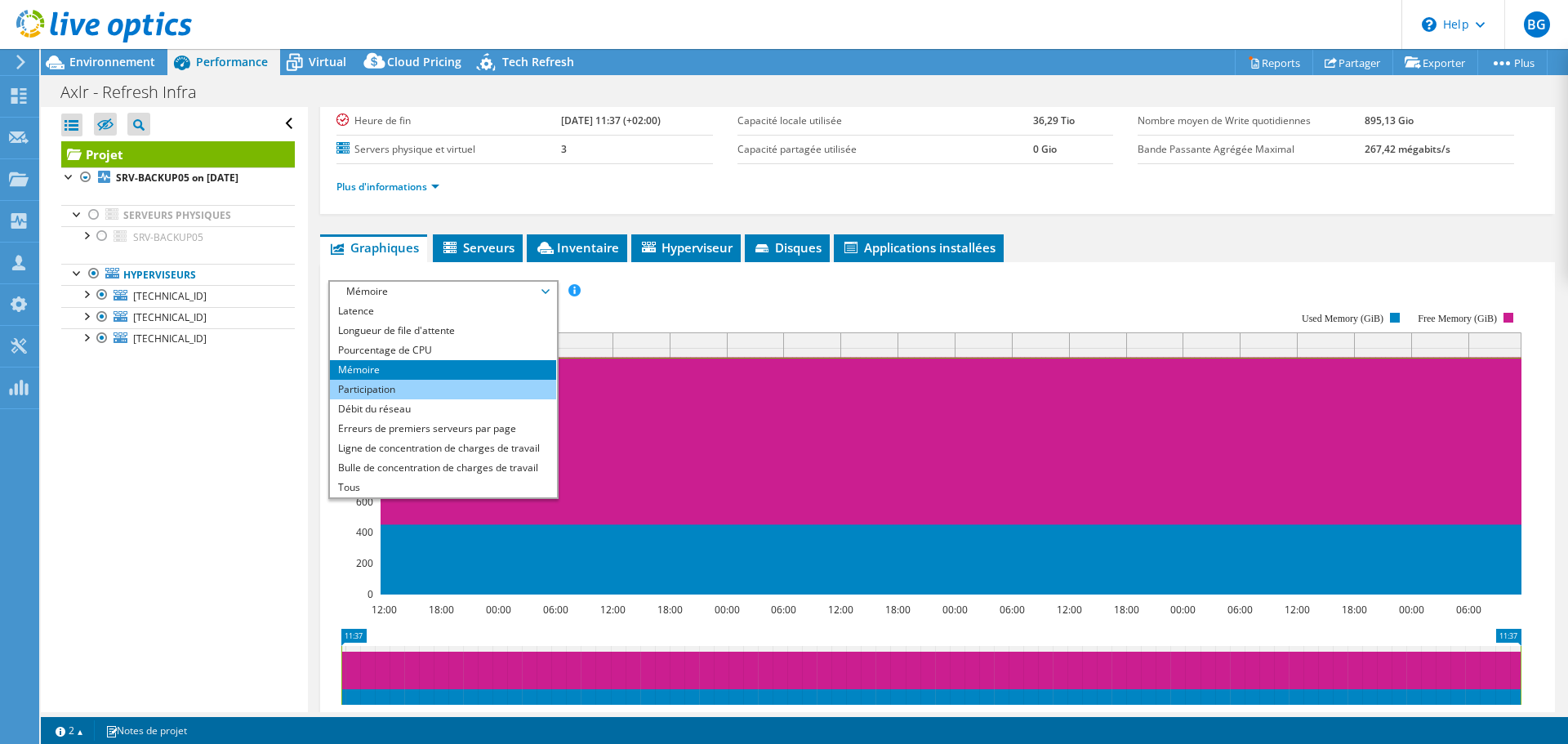
click at [405, 381] on li "Participation" at bounding box center [443, 389] width 227 height 20
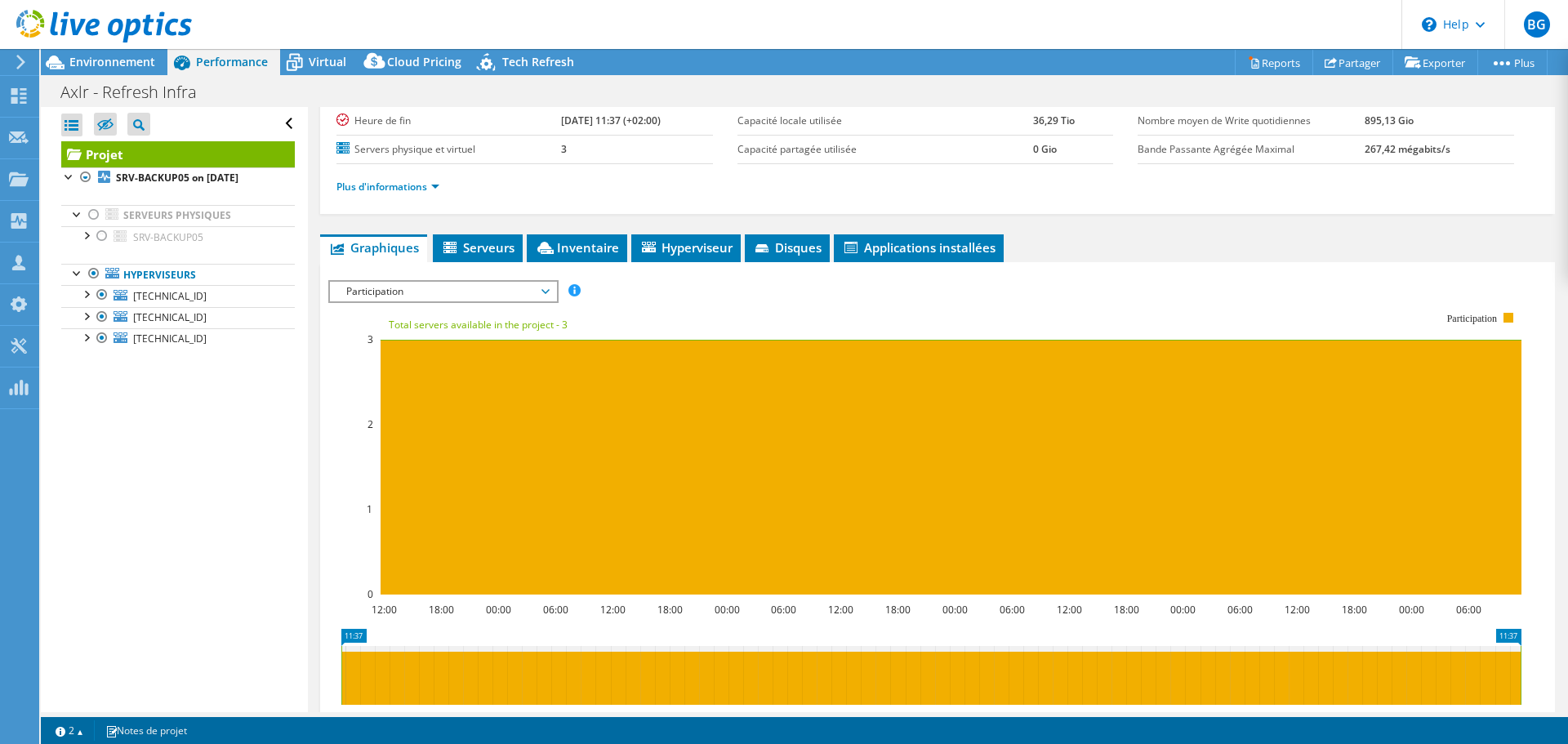
click at [402, 295] on span "Participation" at bounding box center [443, 291] width 210 height 20
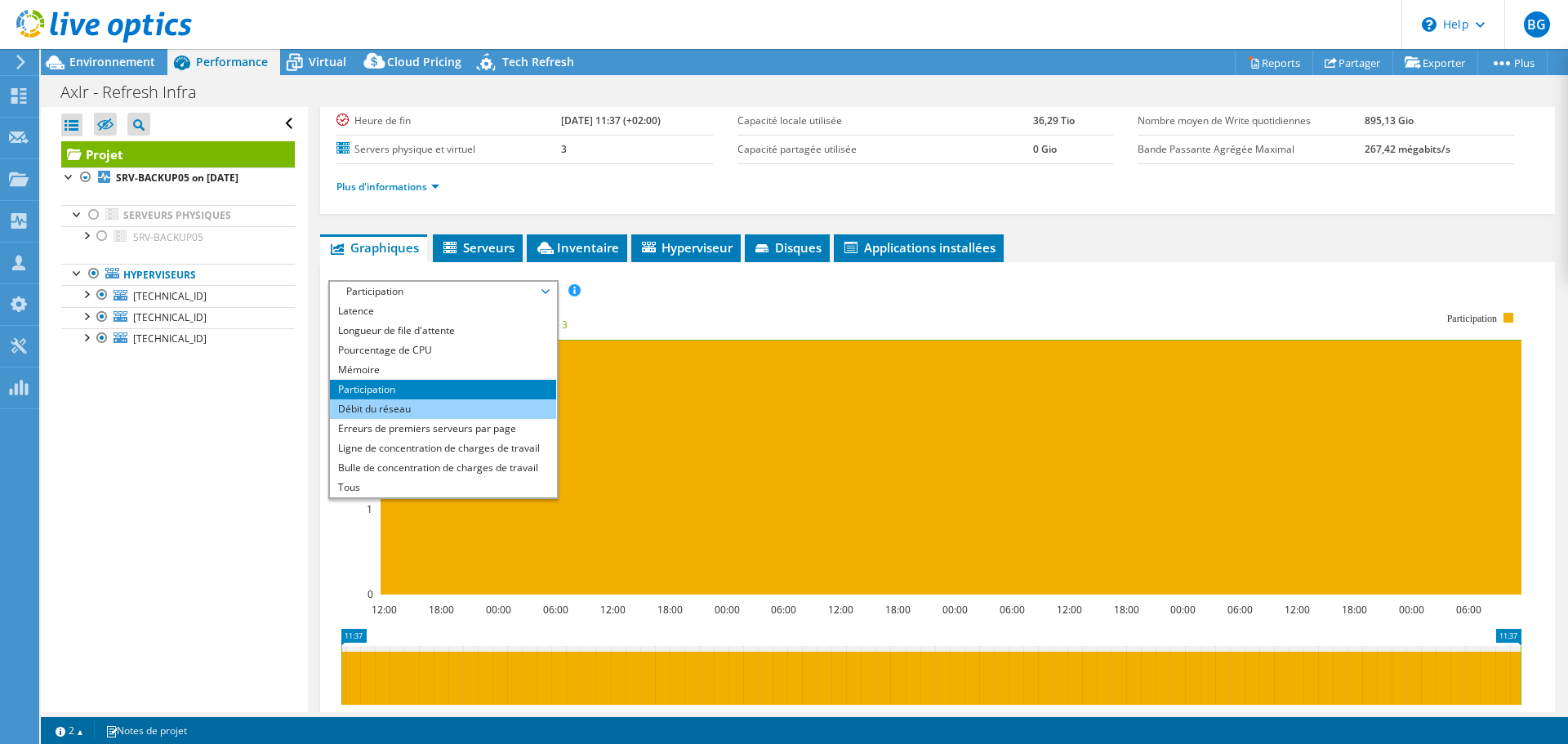
click at [395, 404] on li "Débit du réseau" at bounding box center [443, 409] width 227 height 20
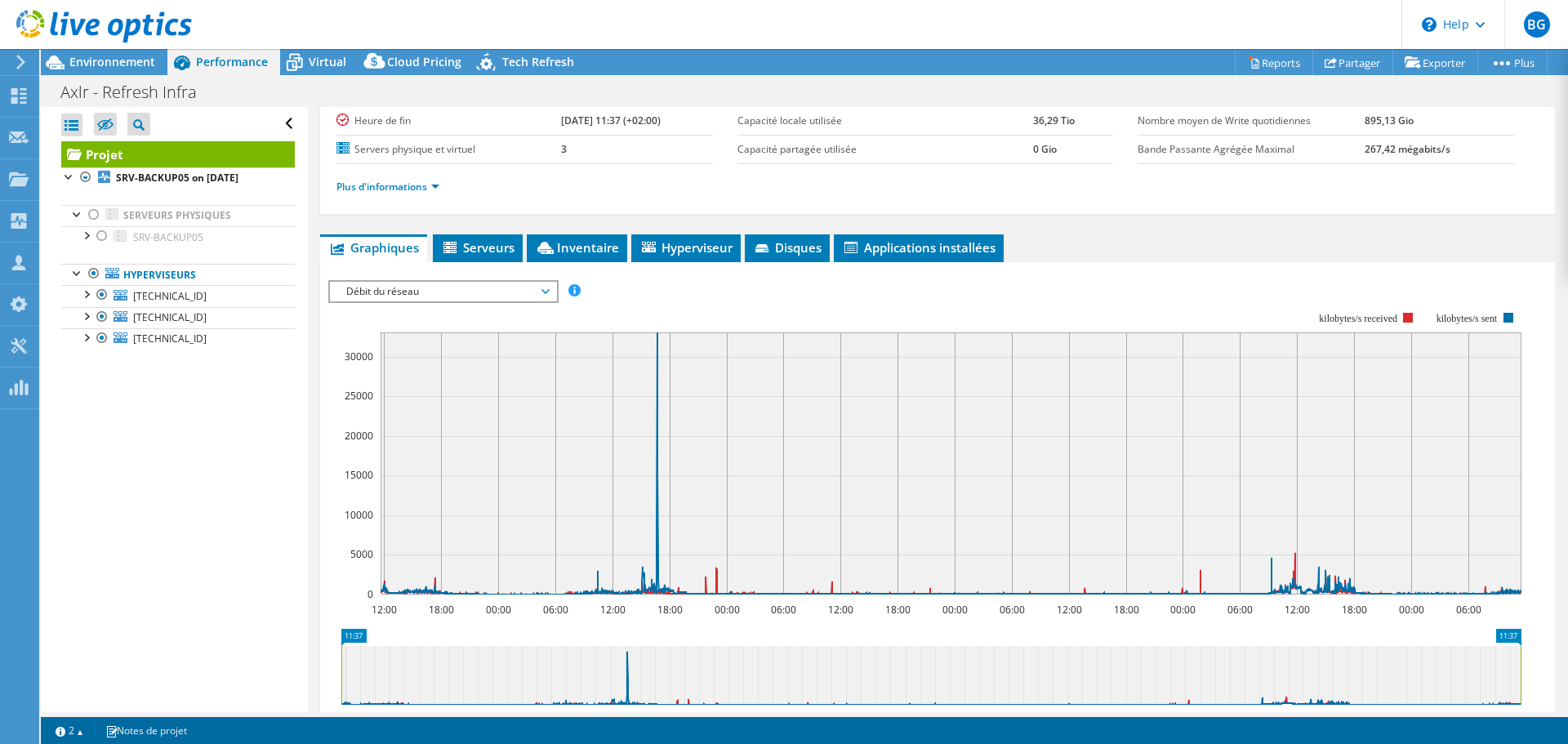
click at [413, 296] on span "Débit du réseau" at bounding box center [443, 291] width 210 height 20
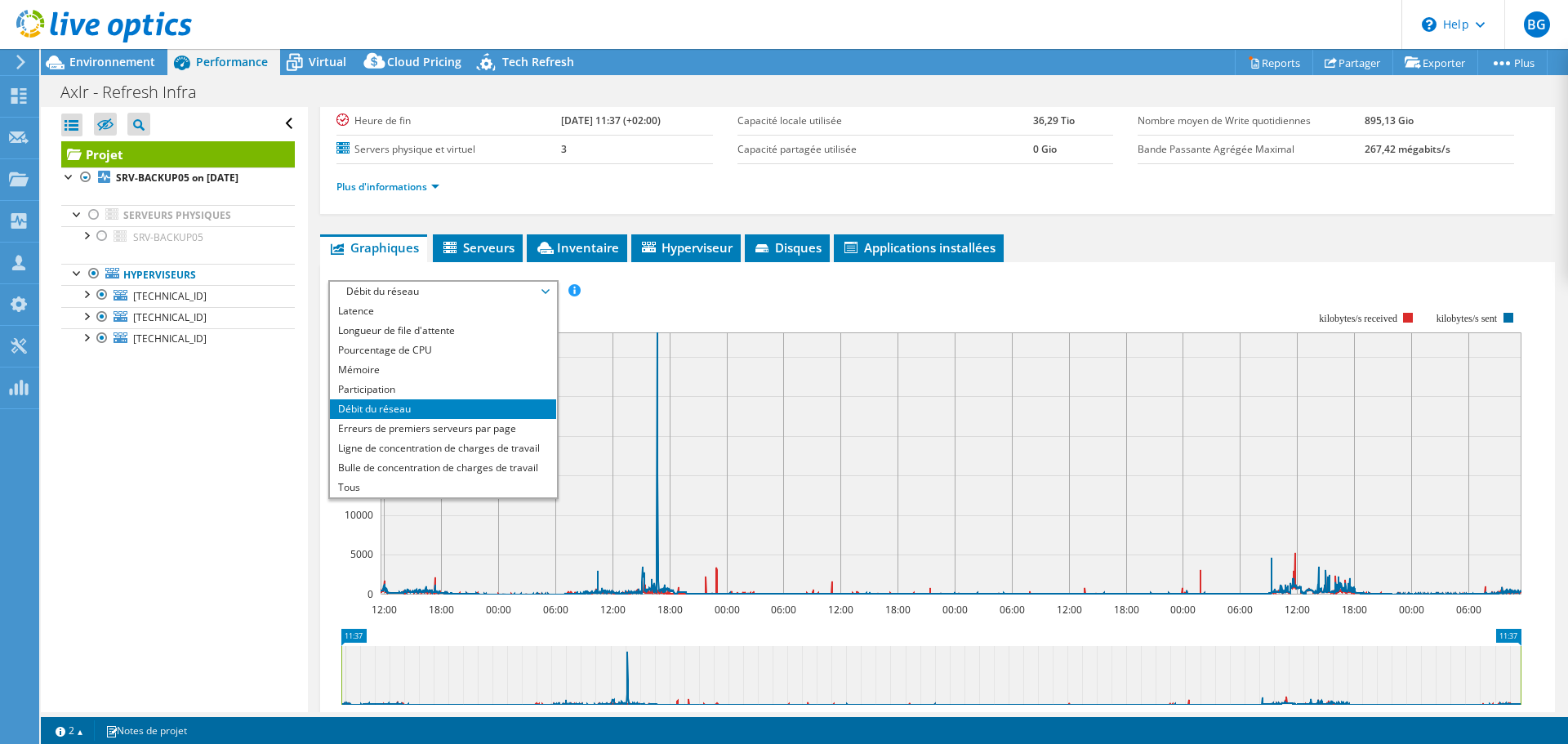
click at [680, 277] on div "IOPS Débit de disque Taille IO Latence Longueur de file d'attente Pourcentage d…" at bounding box center [938, 555] width 1218 height 566
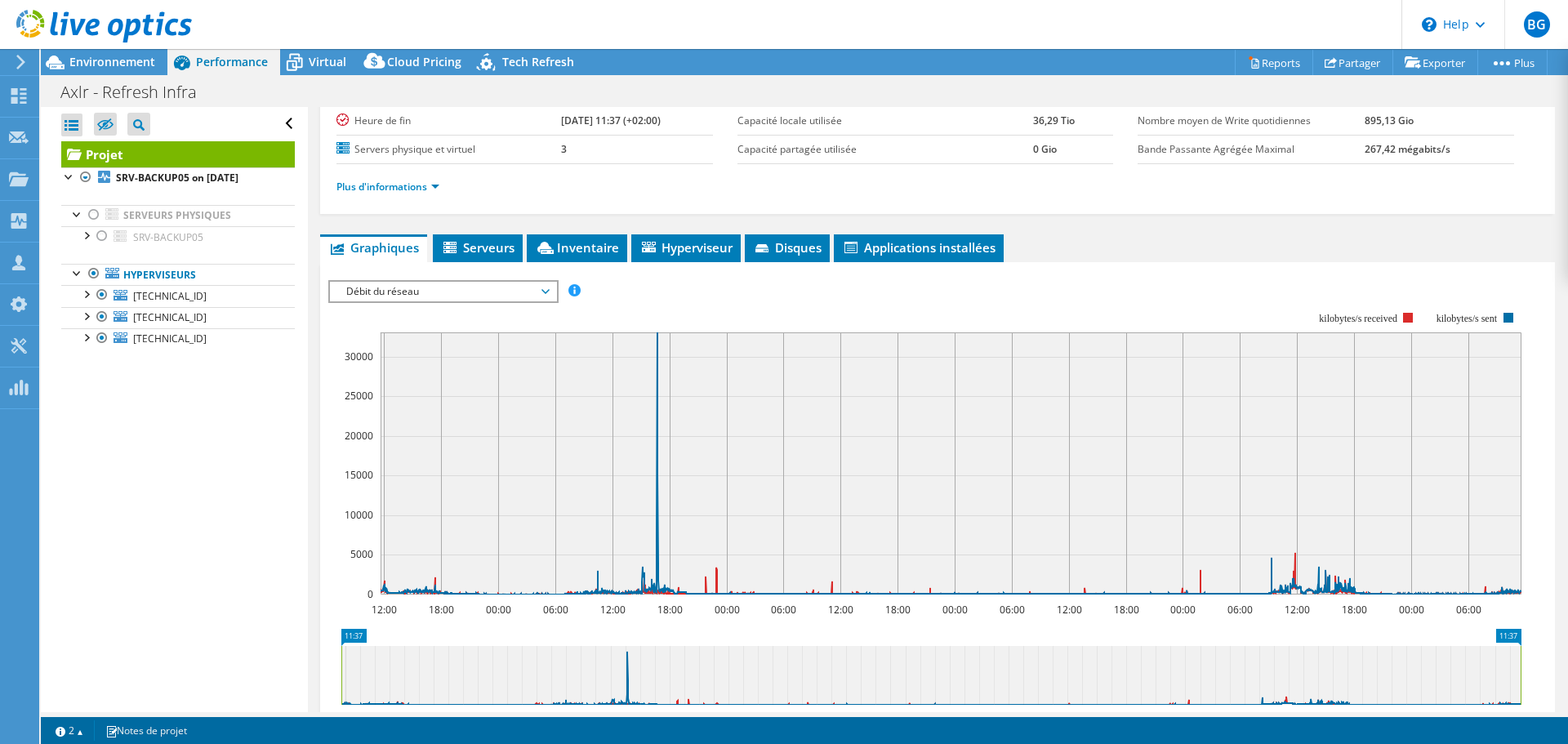
click at [438, 288] on span "Débit du réseau" at bounding box center [443, 291] width 210 height 20
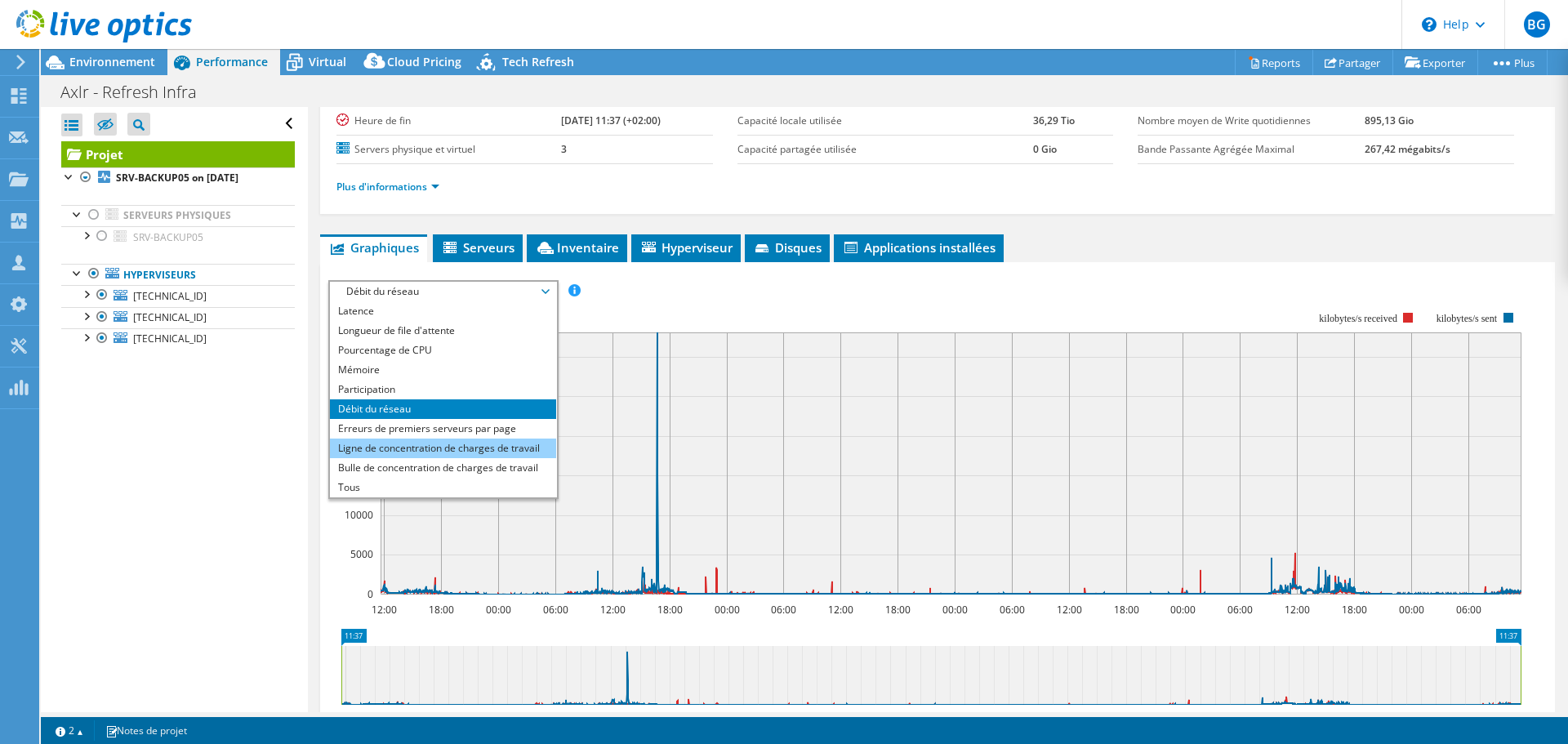
click at [479, 445] on li "Ligne de concentration de charges de travail" at bounding box center [443, 448] width 227 height 20
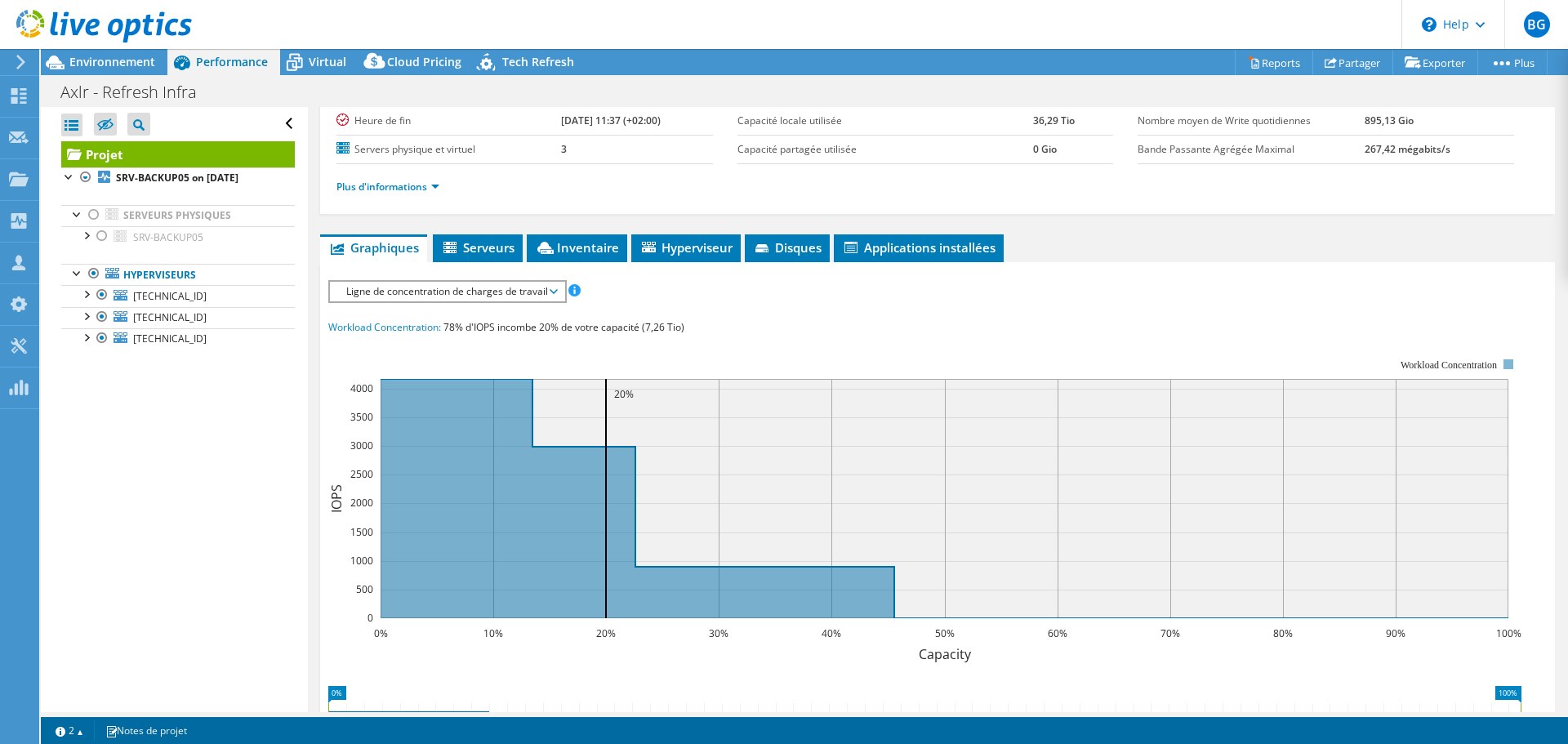
click at [448, 302] on div "Ligne de concentration de charges de travail IOPS Débit de disque Taille IO Lat…" at bounding box center [447, 291] width 238 height 23
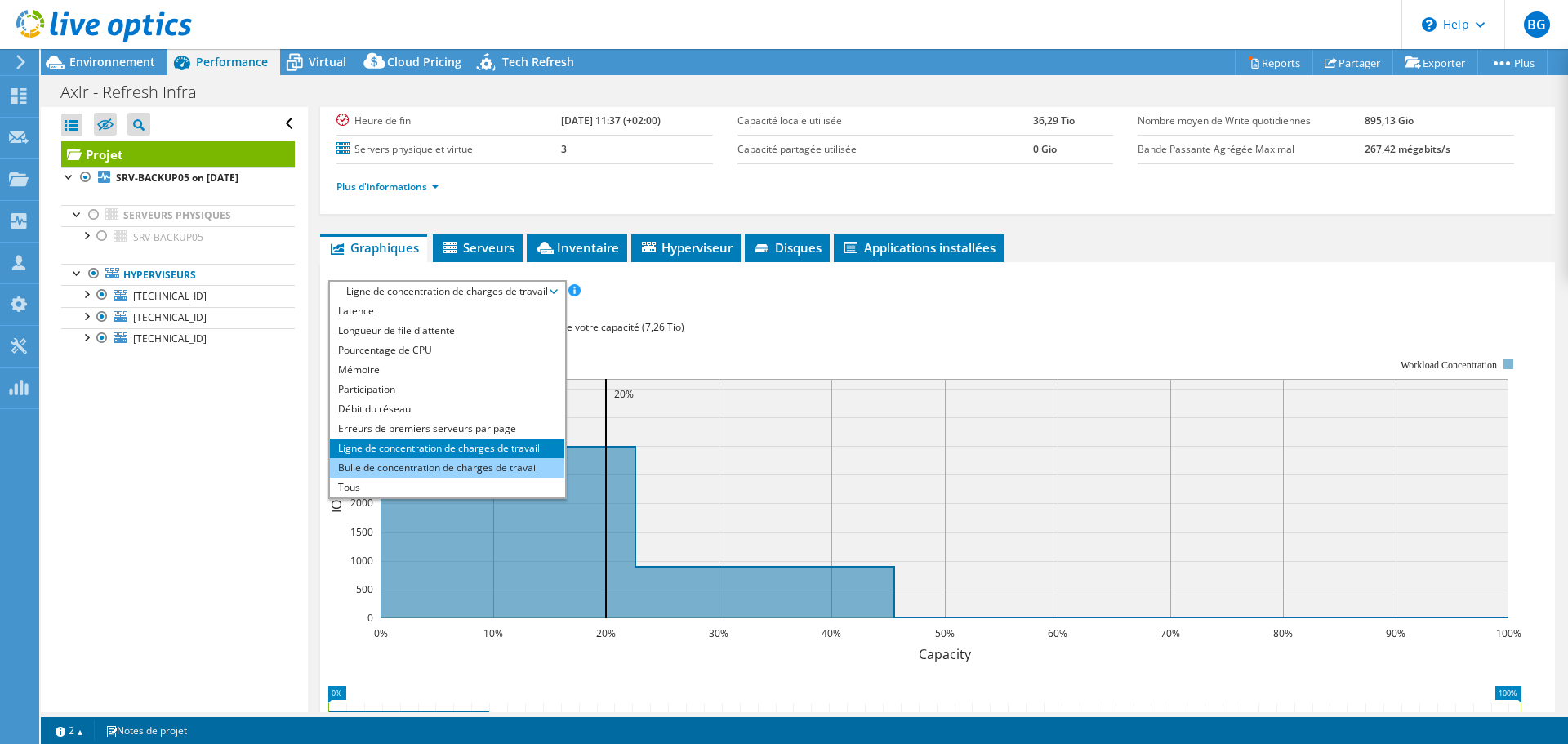
click at [427, 467] on li "Bulle de concentration de charges de travail" at bounding box center [447, 467] width 234 height 20
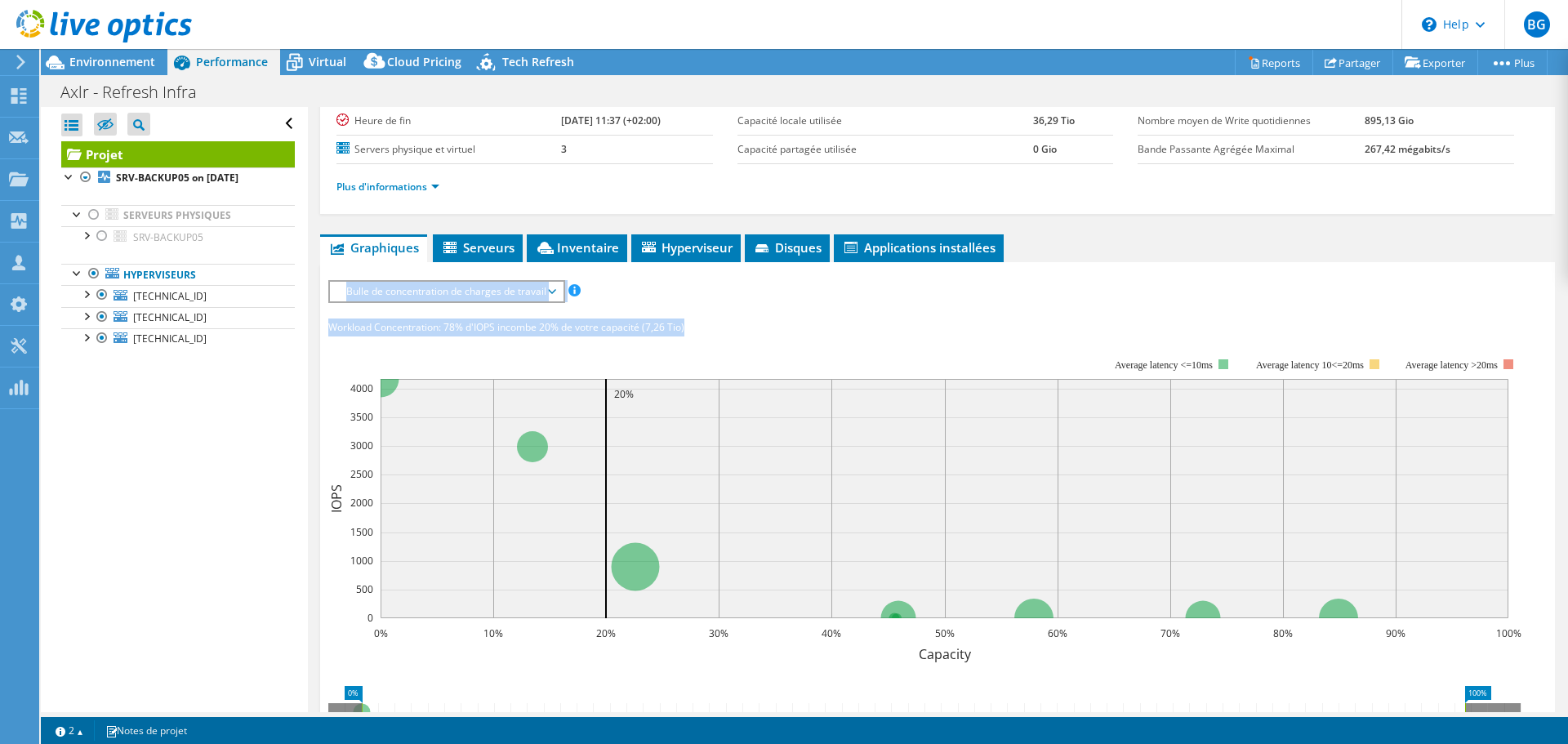
drag, startPoint x: 701, startPoint y: 327, endPoint x: 327, endPoint y: 273, distance: 377.9
click at [327, 273] on section "IOPS Débit de disque Taille IO Latence Longueur de file d'attente Pourcentage d…" at bounding box center [938, 615] width 1235 height 707
click at [708, 304] on div "IOPS Débit de disque Taille IO Latence Longueur de file d'attente Pourcentage d…" at bounding box center [938, 582] width 1218 height 604
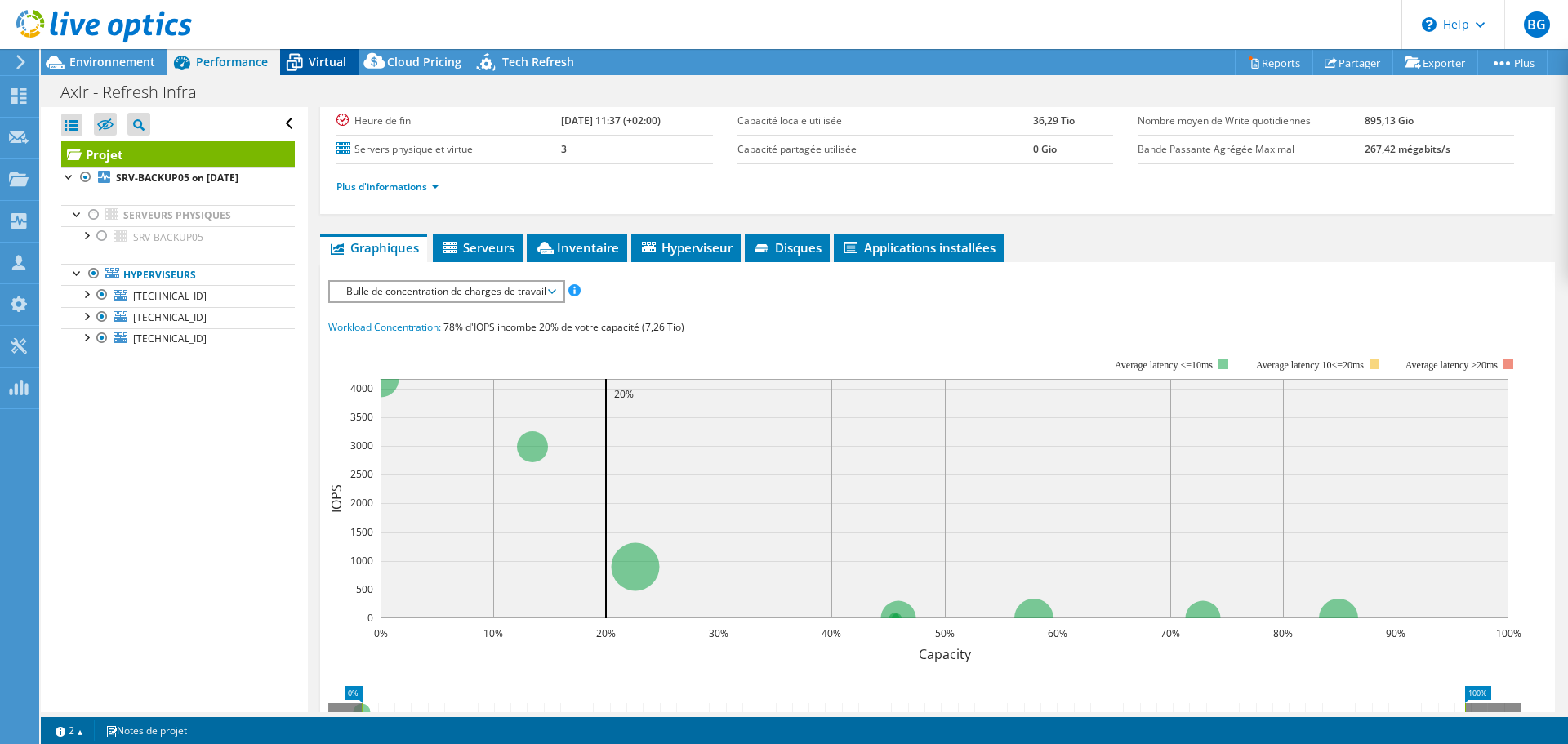
click at [328, 66] on span "Virtual" at bounding box center [328, 62] width 37 height 15
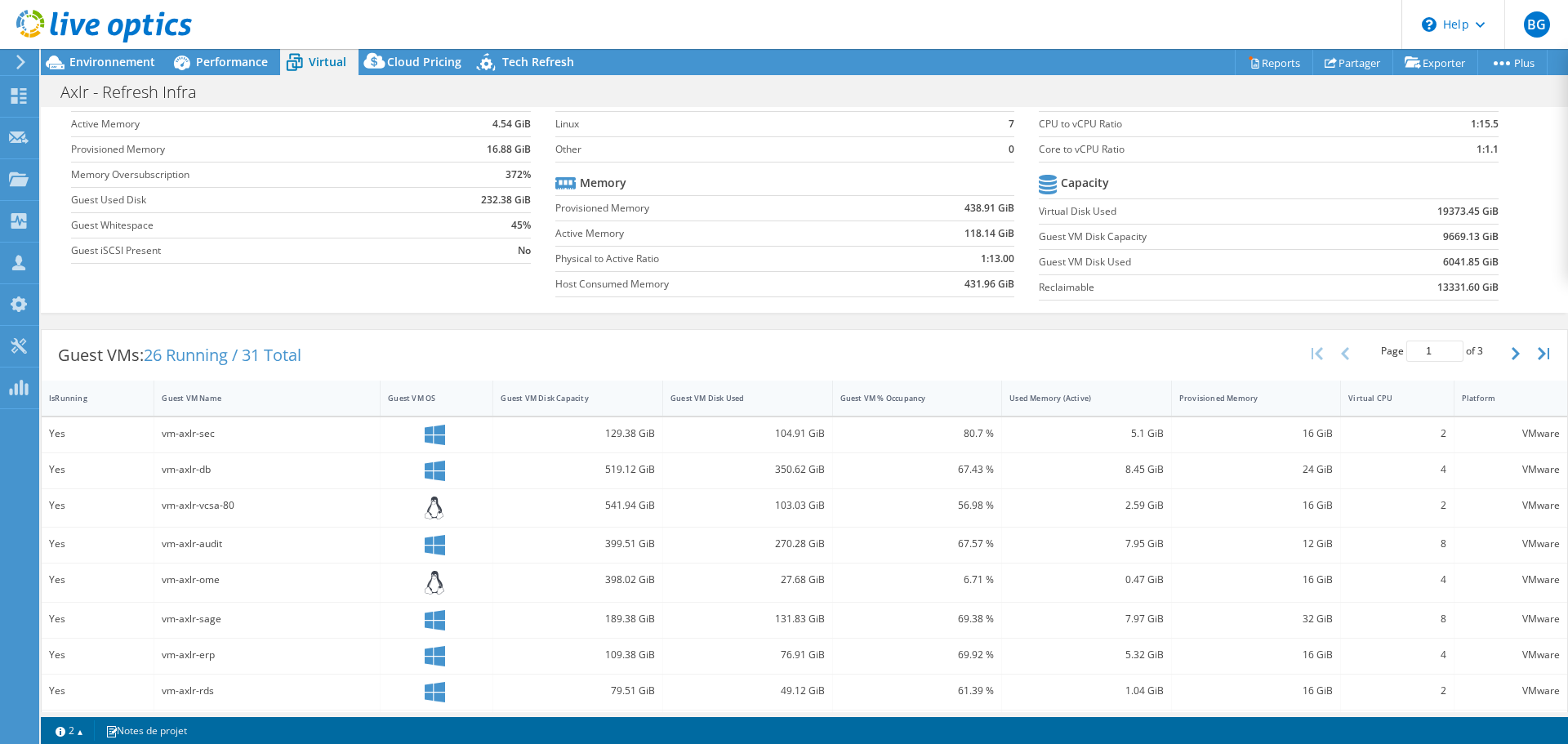
scroll to position [0, 0]
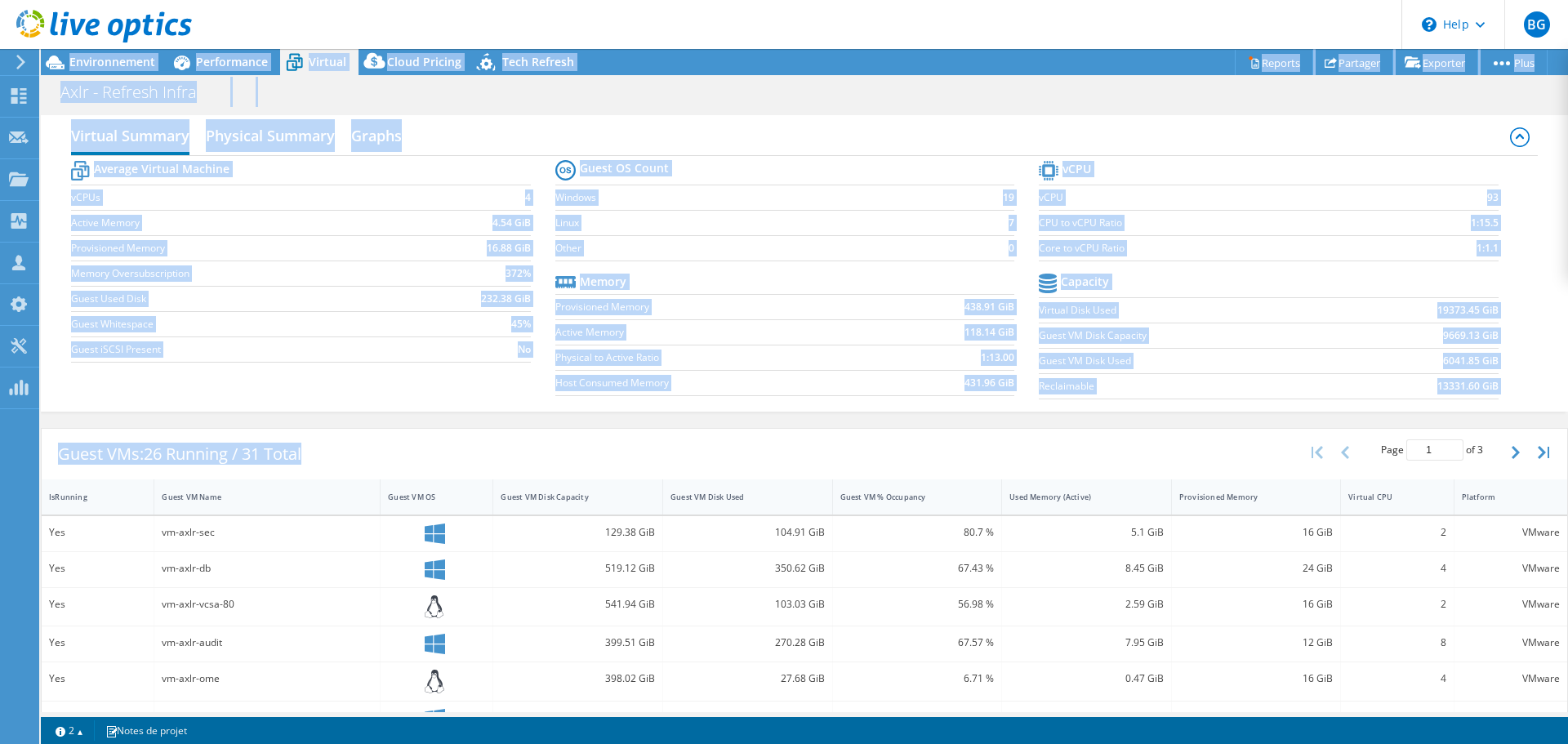
drag, startPoint x: 337, startPoint y: 454, endPoint x: -2, endPoint y: 435, distance: 339.5
click at [0, 435] on html "BG Partenaire Baptiste GALOIS baptiste.galois@sys1.fr SYS 1 My Profile Log Out …" at bounding box center [784, 372] width 1568 height 744
click at [57, 440] on div "Guest VMs: 26 Running / 31 Total" at bounding box center [179, 454] width 276 height 51
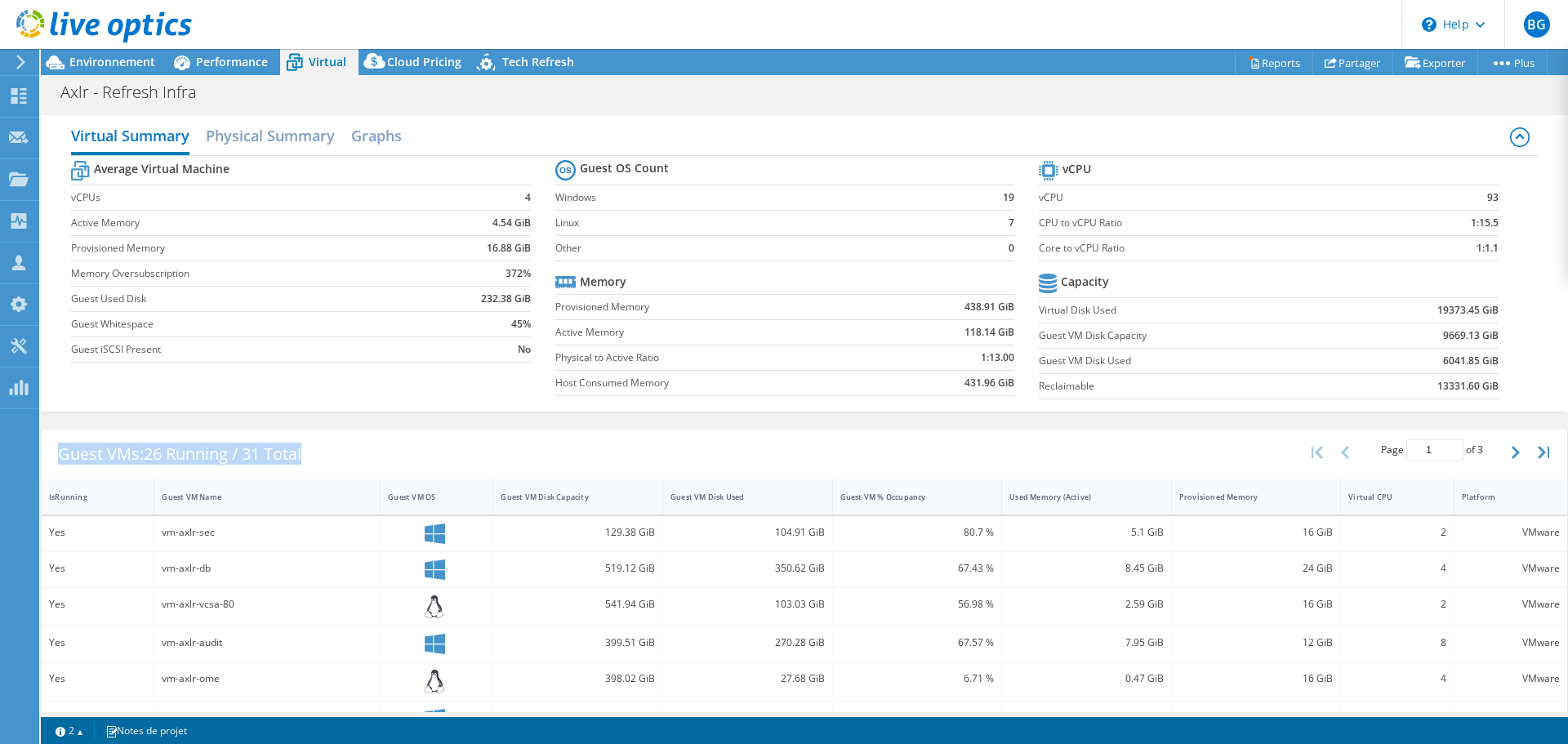
drag, startPoint x: 54, startPoint y: 454, endPoint x: 329, endPoint y: 445, distance: 275.1
click at [329, 445] on div "Guest VMs: 26 Running / 31 Total Page 1 of 3 5 rows 10 rows 20 rows 25 rows 50 …" at bounding box center [804, 454] width 1526 height 51
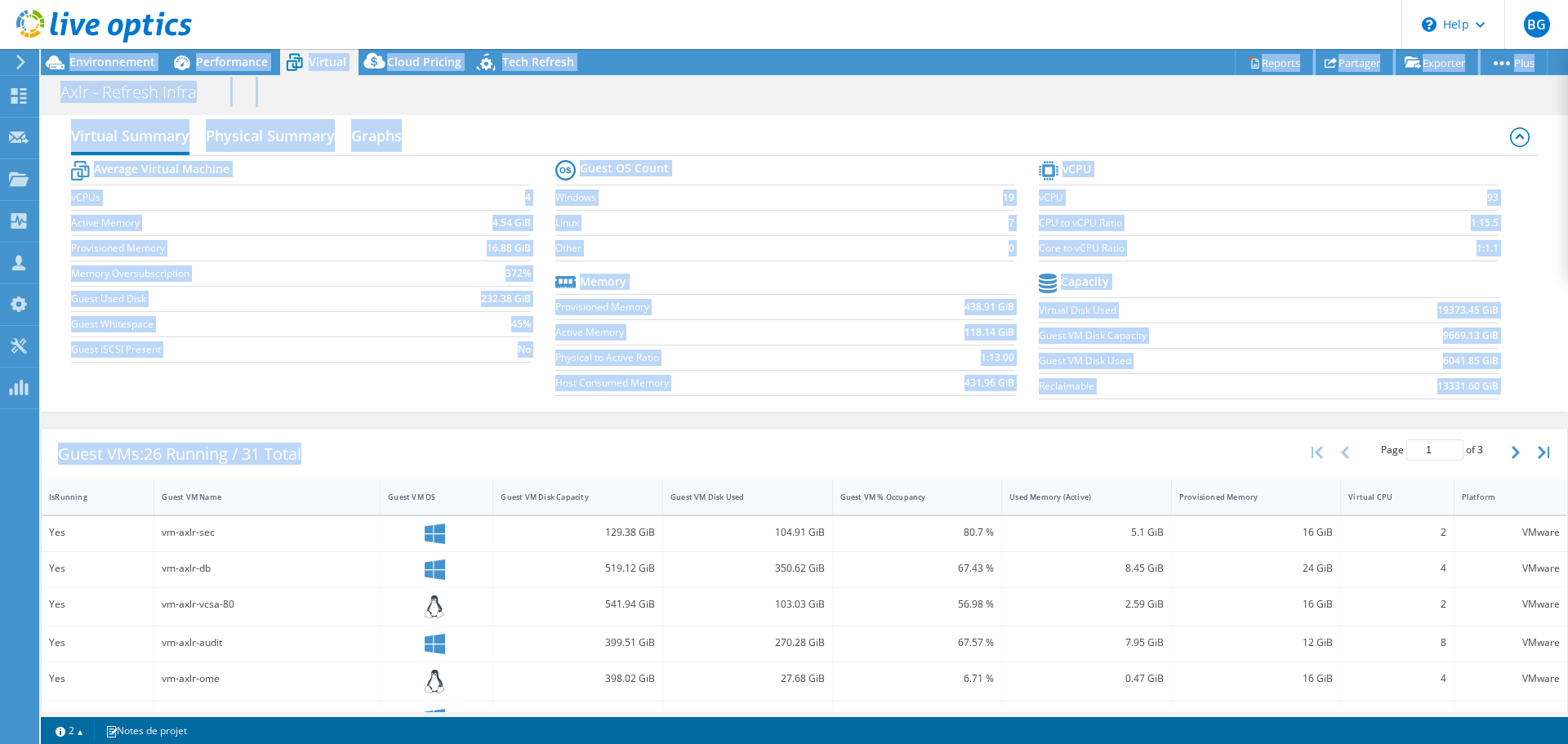
drag, startPoint x: 336, startPoint y: 465, endPoint x: 23, endPoint y: 447, distance: 313.5
click at [23, 447] on div "BG Partenaire Baptiste GALOIS baptiste.galois@sys1.fr SYS 1 My Profile Log Out …" at bounding box center [784, 372] width 1568 height 744
click at [53, 456] on div "Guest VMs: 26 Running / 31 Total" at bounding box center [179, 454] width 276 height 51
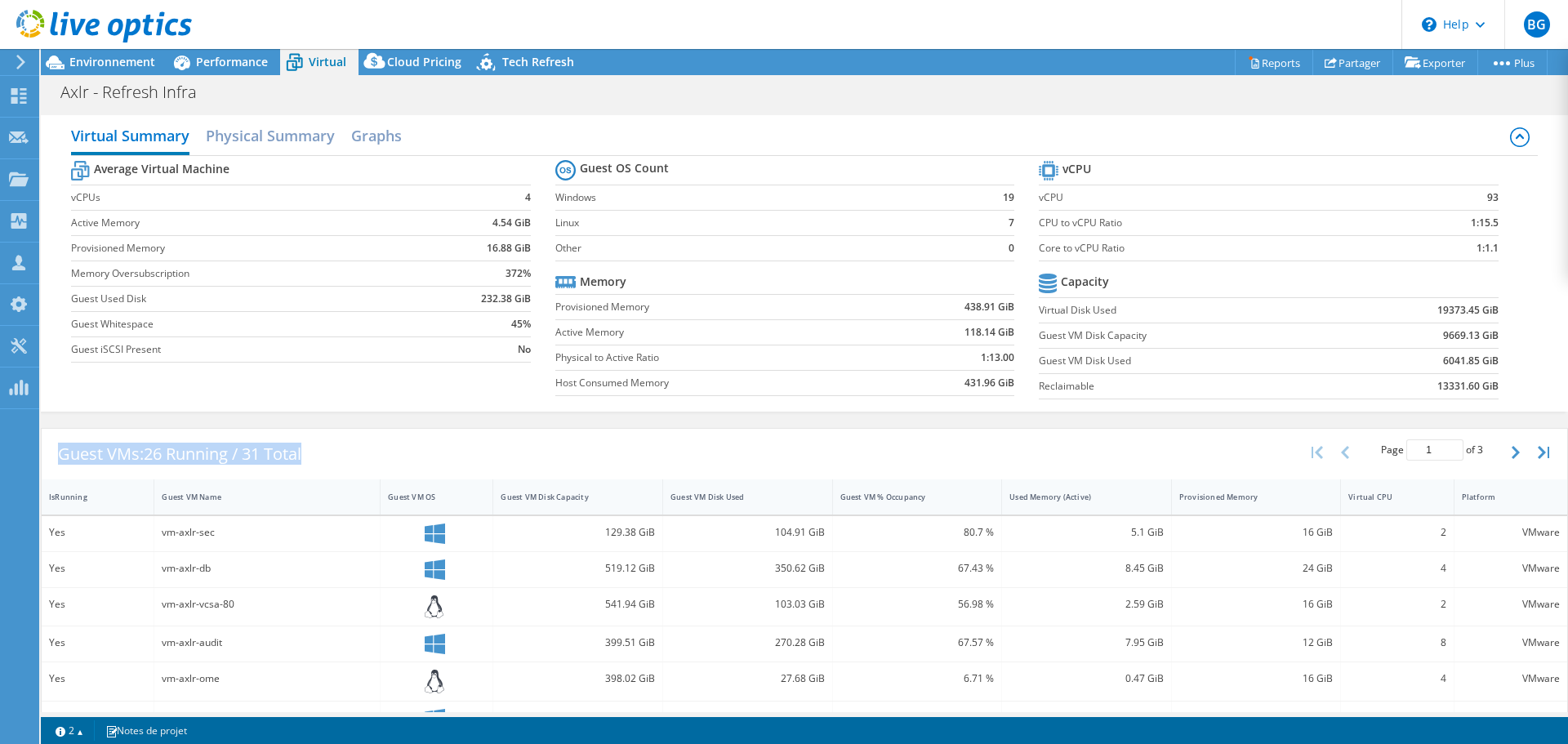
drag, startPoint x: 54, startPoint y: 452, endPoint x: 350, endPoint y: 450, distance: 296.0
click at [350, 450] on div "Guest VMs: 26 Running / 31 Total Page 1 of 3 5 rows 10 rows 20 rows 25 rows 50 …" at bounding box center [804, 454] width 1526 height 51
drag, startPoint x: 333, startPoint y: 450, endPoint x: 57, endPoint y: 459, distance: 276.1
click at [57, 459] on div "Guest VMs: 26 Running / 31 Total Page 1 of 3 5 rows 10 rows 20 rows 25 rows 50 …" at bounding box center [804, 454] width 1526 height 51
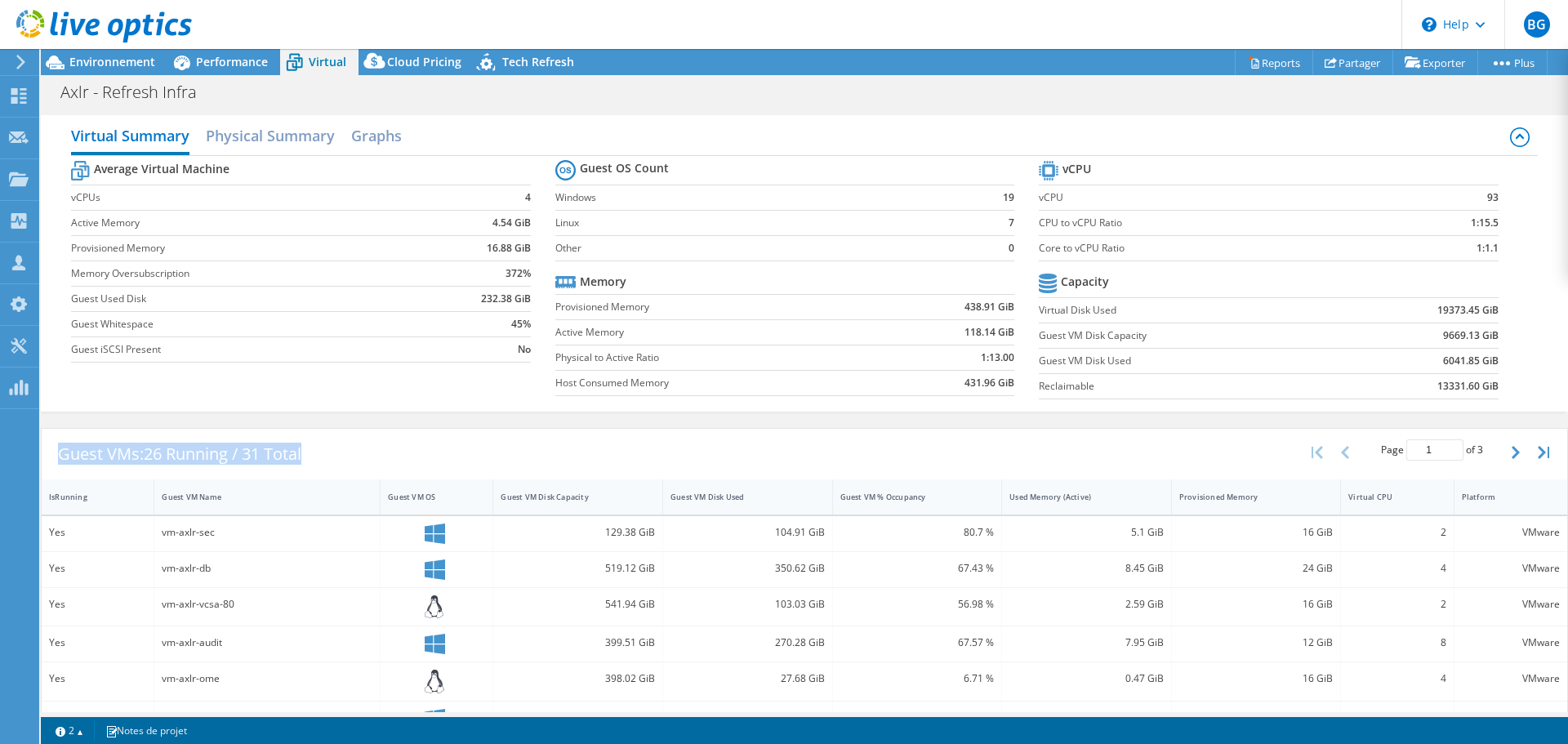
click at [57, 459] on div "Guest VMs: 26 Running / 31 Total" at bounding box center [179, 454] width 276 height 51
drag, startPoint x: 58, startPoint y: 454, endPoint x: 485, endPoint y: 465, distance: 427.1
click at [485, 465] on div "Guest VMs: 26 Running / 31 Total Page 1 of 3 5 rows 10 rows 20 rows 25 rows 50 …" at bounding box center [804, 454] width 1526 height 51
click at [218, 63] on span "Performance" at bounding box center [232, 62] width 72 height 15
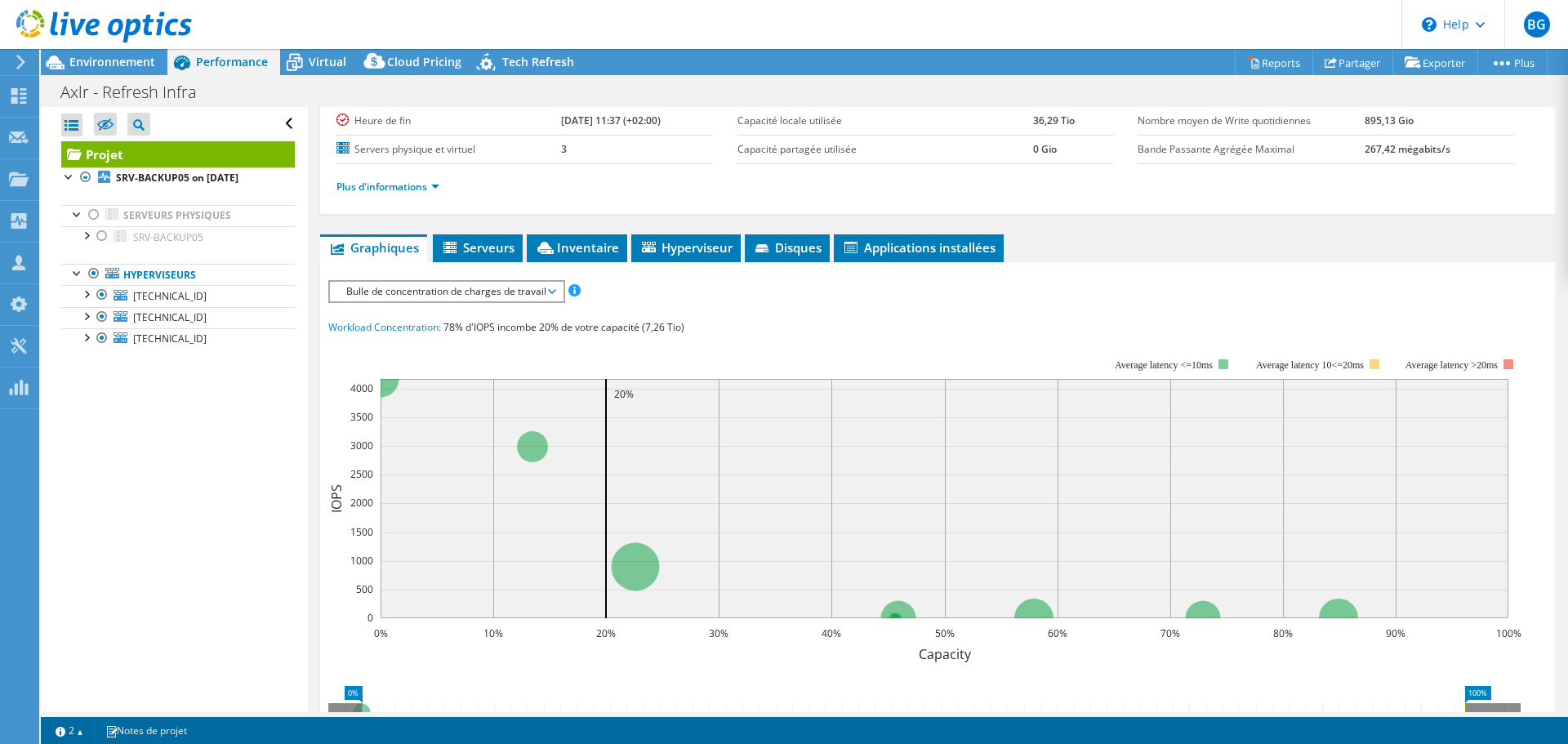
click at [465, 290] on span "Bulle de concentration de charges de travail" at bounding box center [446, 291] width 216 height 20
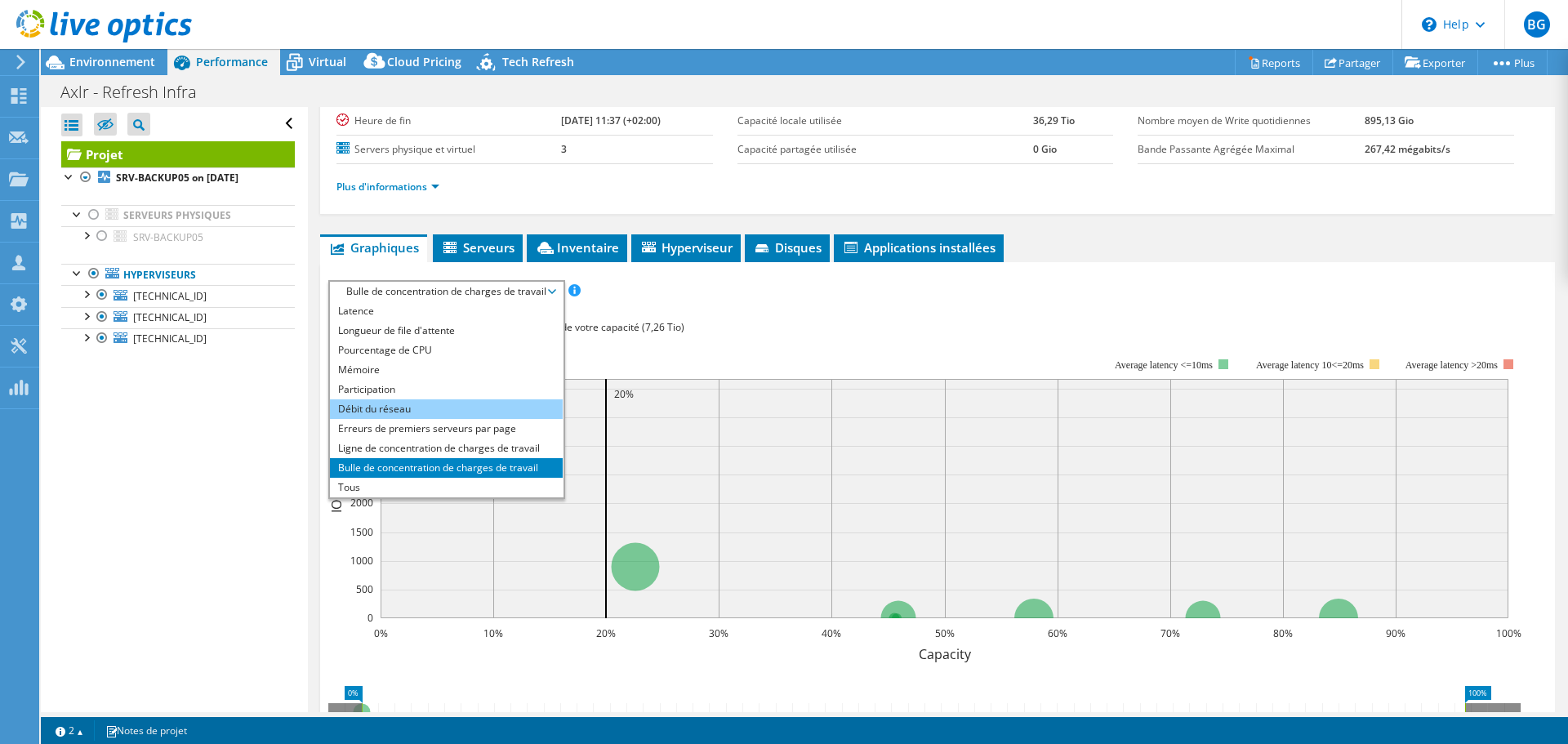
click at [425, 401] on li "Débit du réseau" at bounding box center [446, 409] width 232 height 20
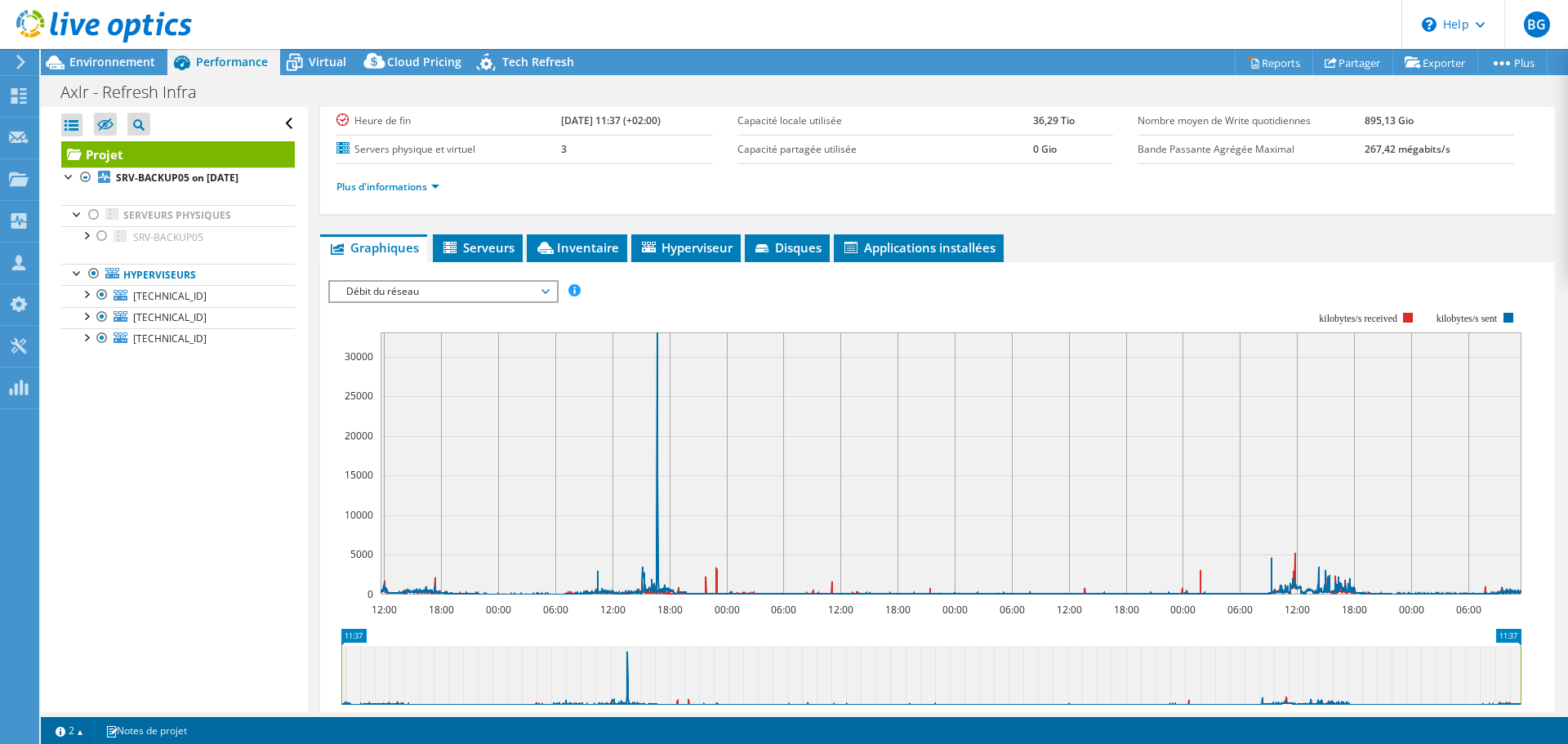
scroll to position [327, 0]
